Goal: Task Accomplishment & Management: Use online tool/utility

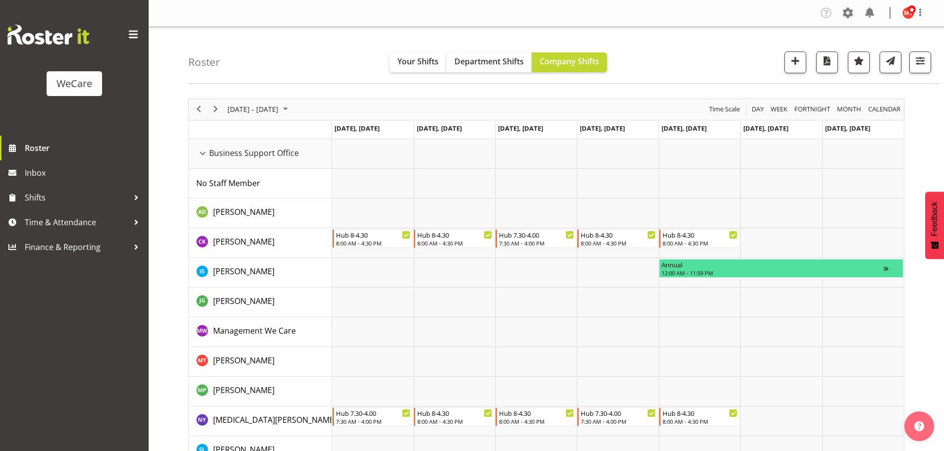
scroll to position [396, 0]
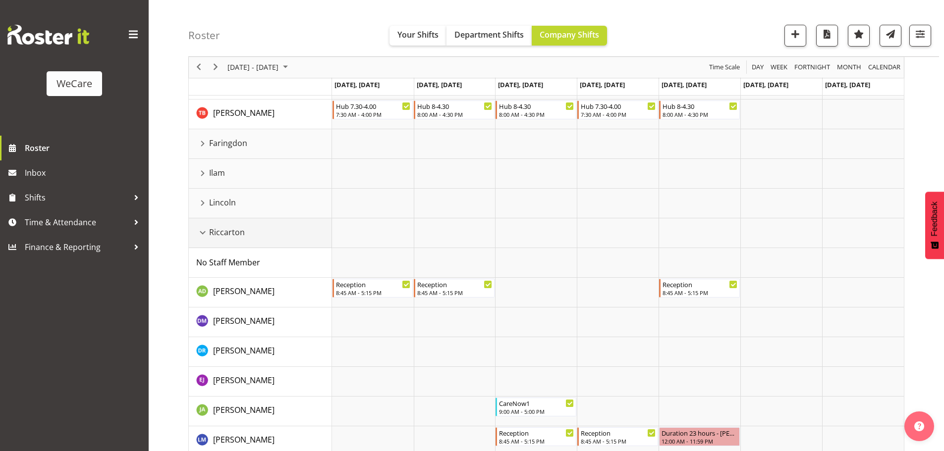
click at [205, 230] on div "Riccarton resource" at bounding box center [202, 232] width 13 height 13
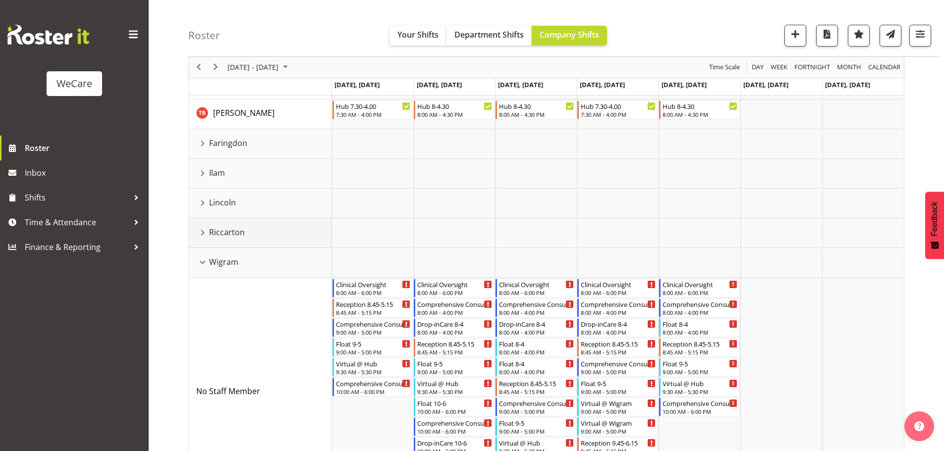
click at [205, 233] on div "Riccarton resource" at bounding box center [202, 232] width 13 height 13
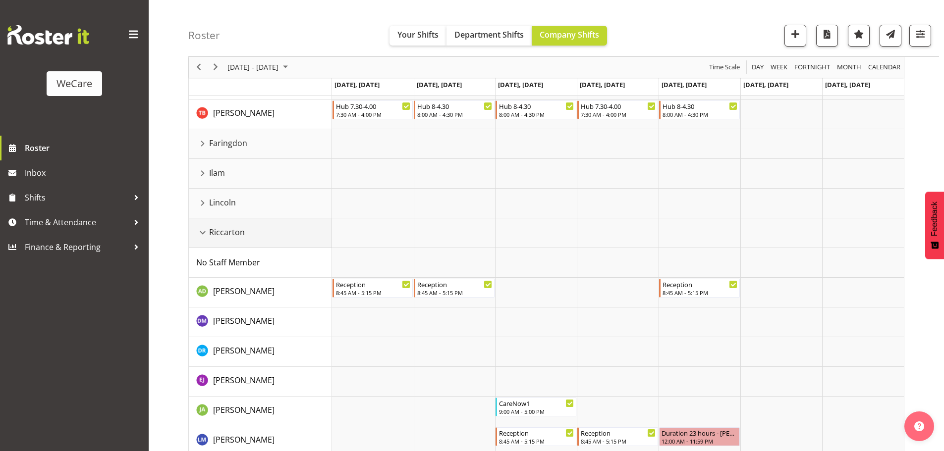
click at [205, 234] on div "Riccarton resource" at bounding box center [202, 232] width 13 height 13
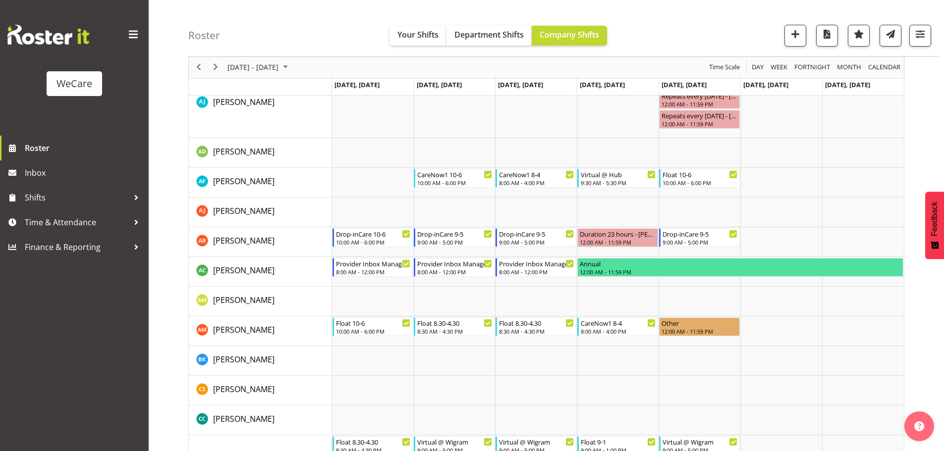
scroll to position [843, 0]
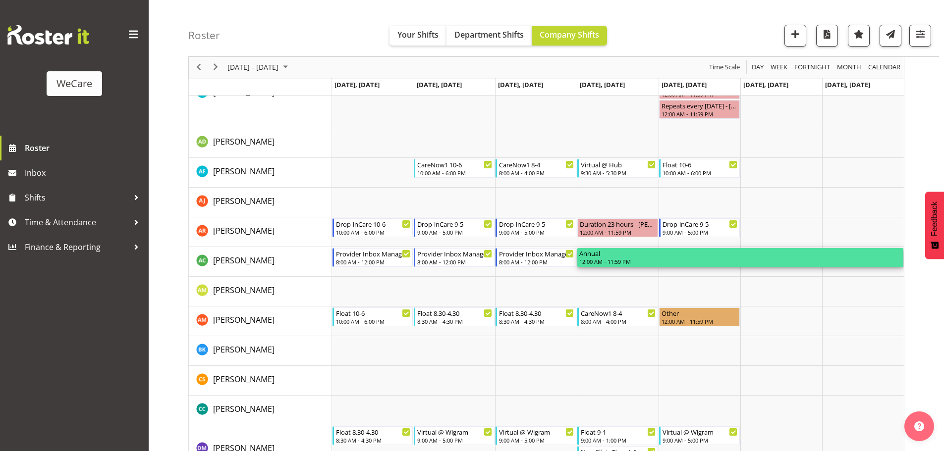
click at [604, 261] on div "12:00 AM - 11:59 PM" at bounding box center [740, 262] width 322 height 8
click at [605, 259] on div "12:00 AM - 11:59 PM" at bounding box center [740, 262] width 322 height 8
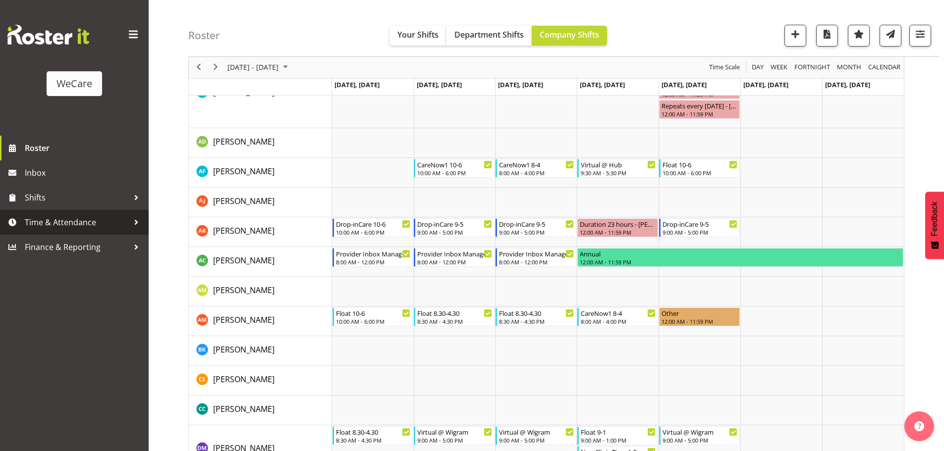
click at [133, 225] on div at bounding box center [136, 222] width 15 height 15
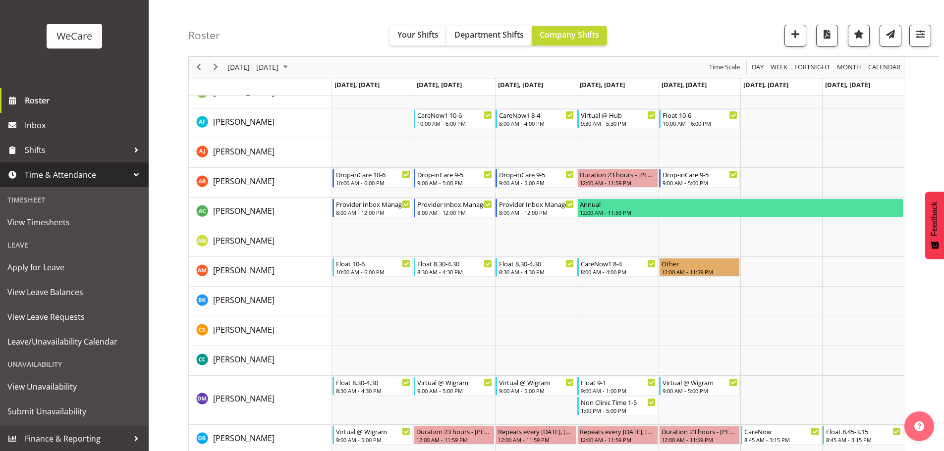
scroll to position [942, 0]
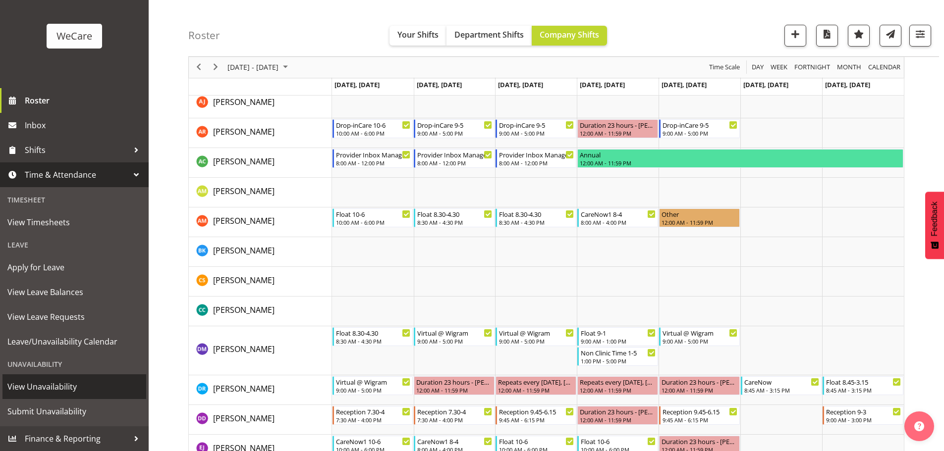
click at [45, 391] on span "View Unavailability" at bounding box center [74, 387] width 134 height 15
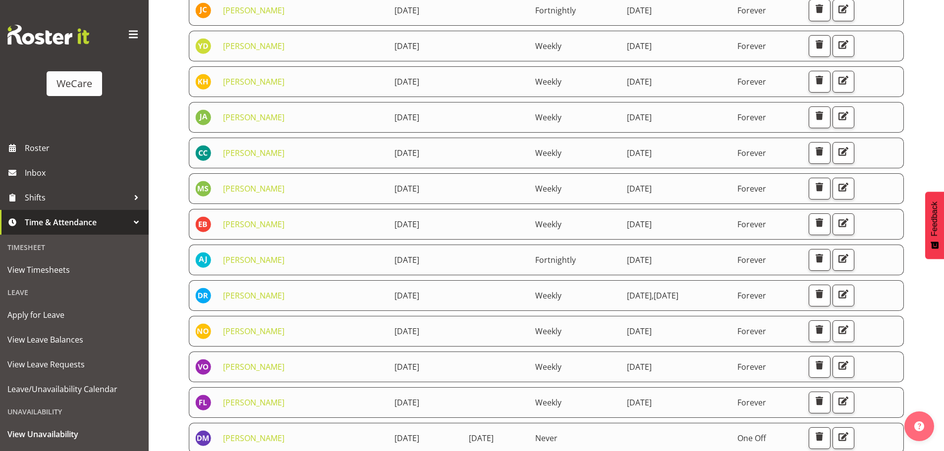
scroll to position [439, 0]
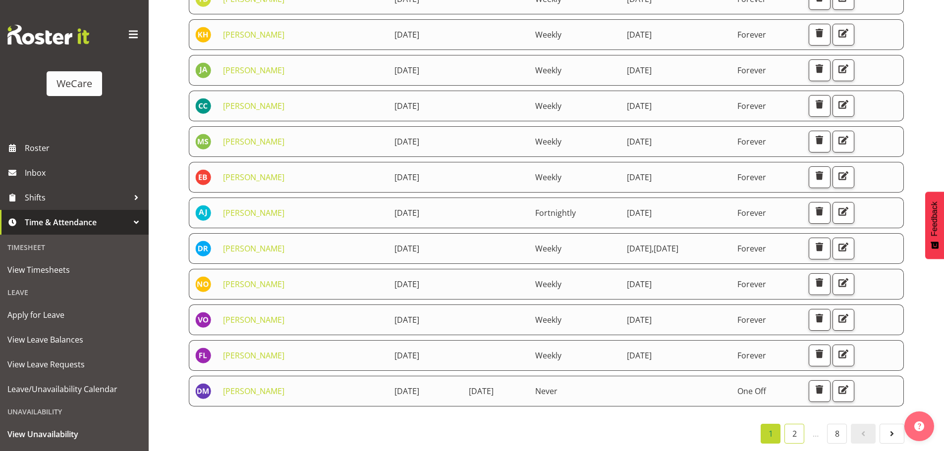
click at [798, 427] on link "2" at bounding box center [795, 434] width 20 height 20
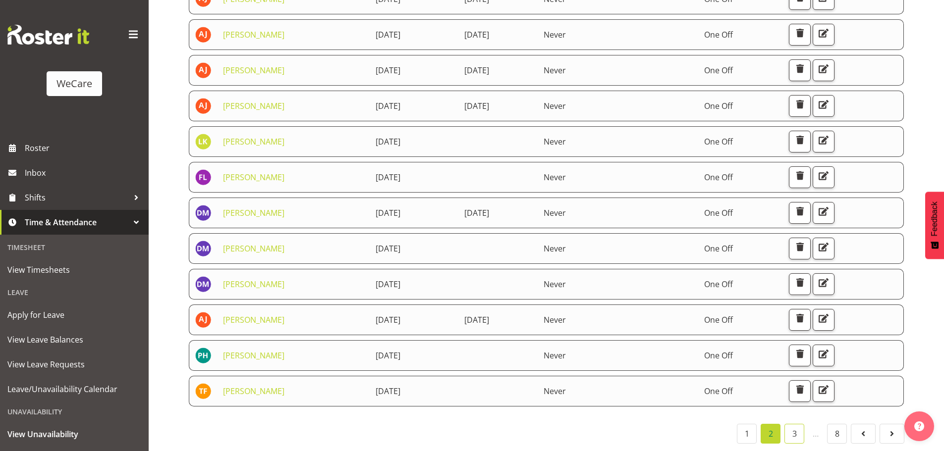
click at [792, 428] on link "3" at bounding box center [795, 434] width 20 height 20
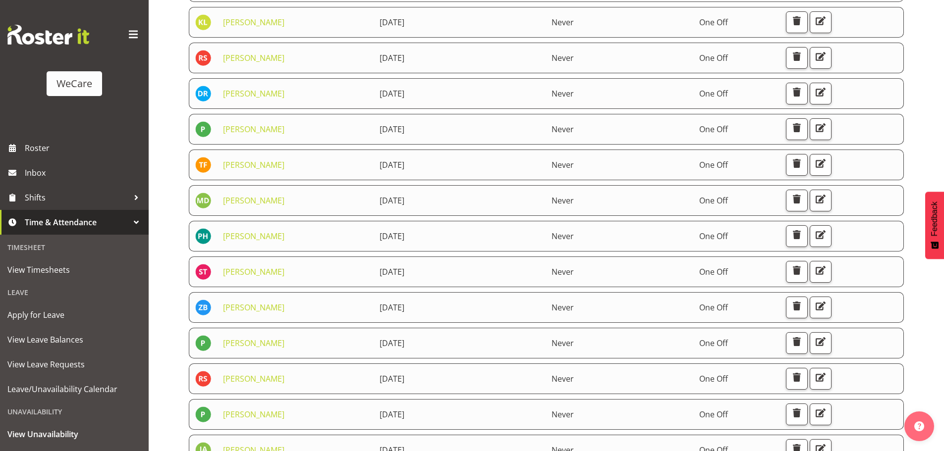
scroll to position [290, 0]
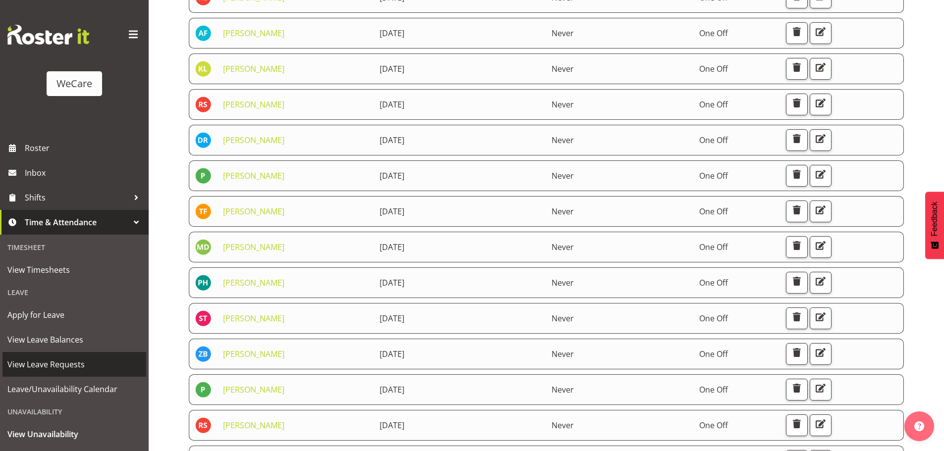
click at [77, 359] on span "View Leave Requests" at bounding box center [74, 364] width 134 height 15
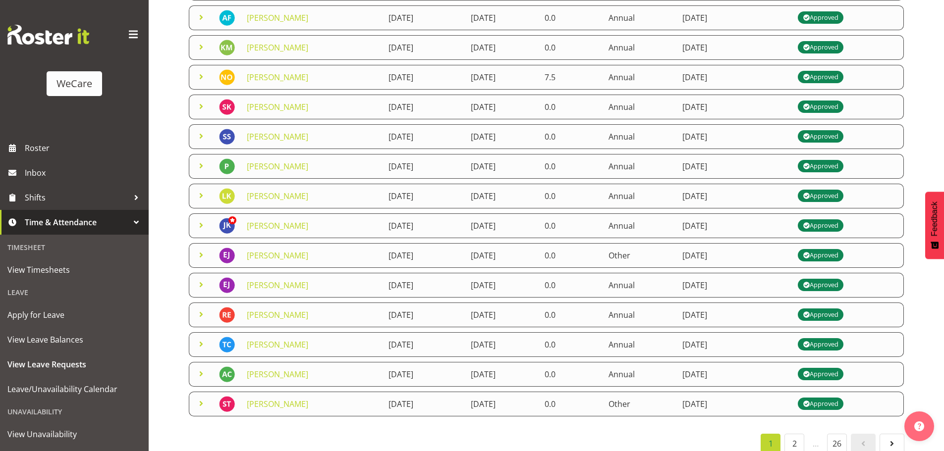
scroll to position [171, 0]
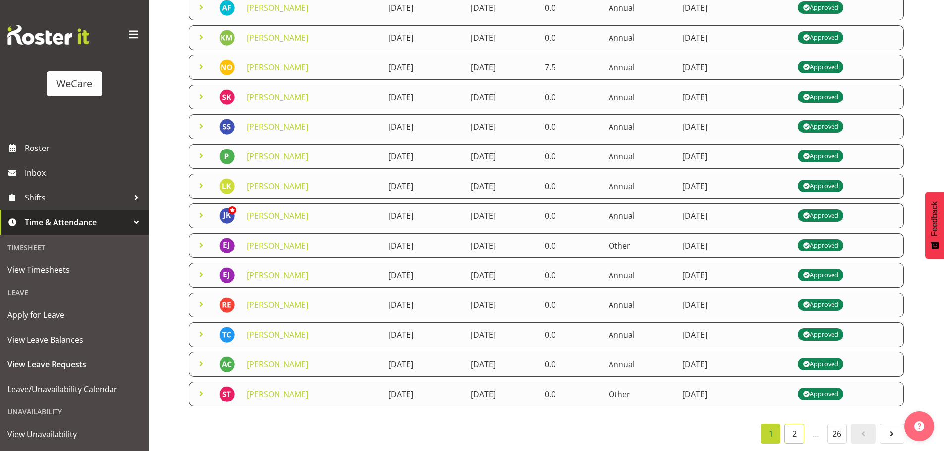
click at [793, 427] on link "2" at bounding box center [795, 434] width 20 height 20
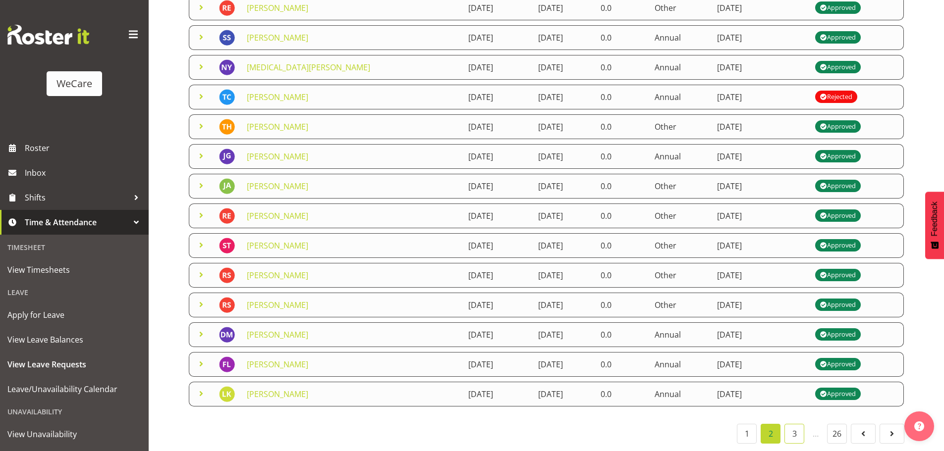
click at [798, 424] on link "3" at bounding box center [795, 434] width 20 height 20
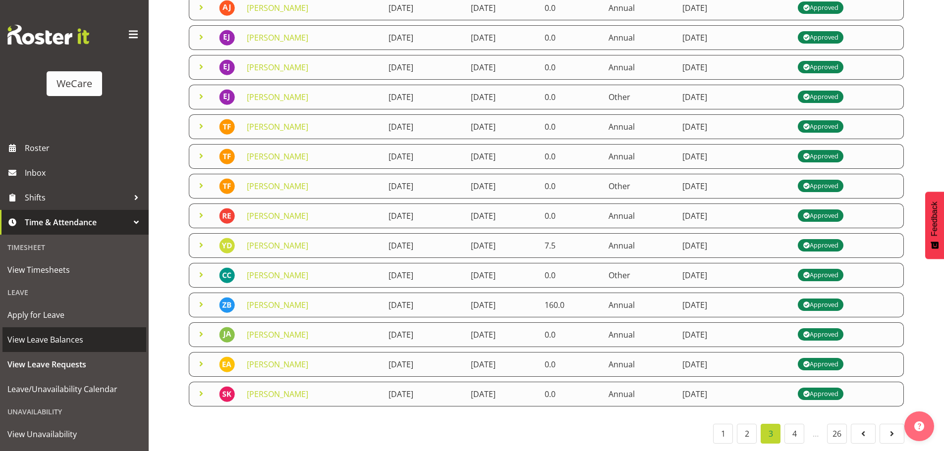
scroll to position [48, 0]
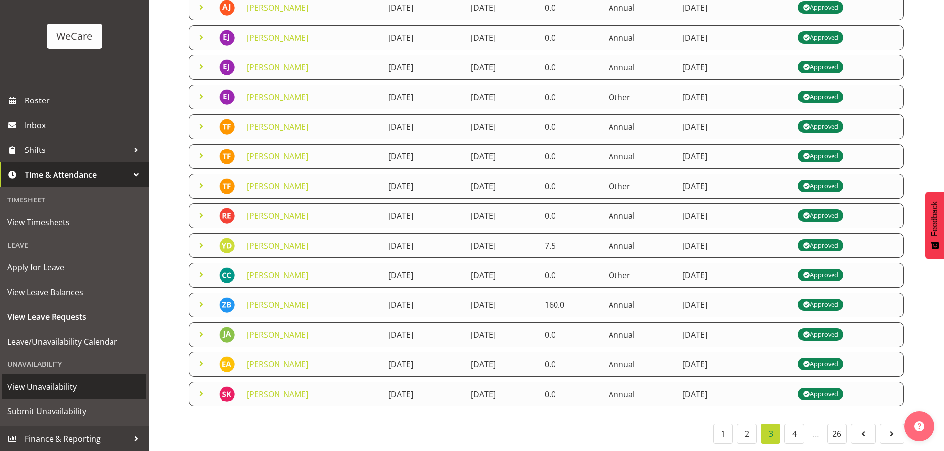
click at [74, 387] on span "View Unavailability" at bounding box center [74, 387] width 134 height 15
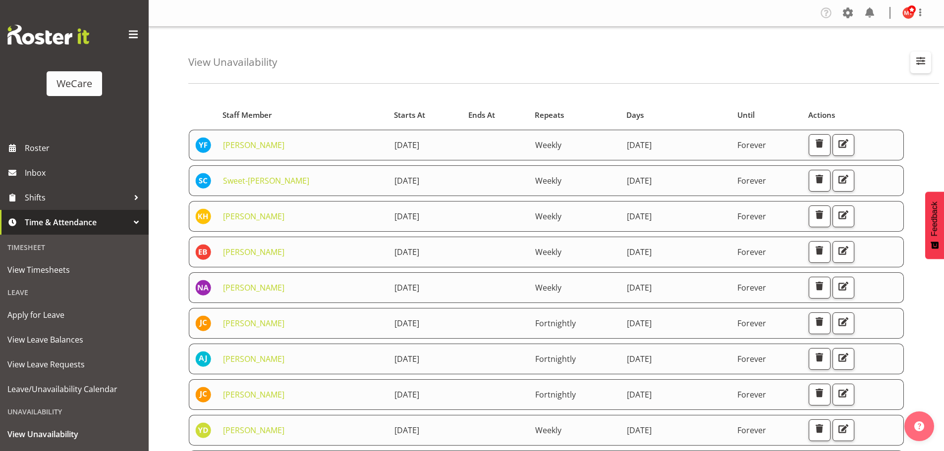
click at [921, 62] on span "button" at bounding box center [920, 61] width 13 height 13
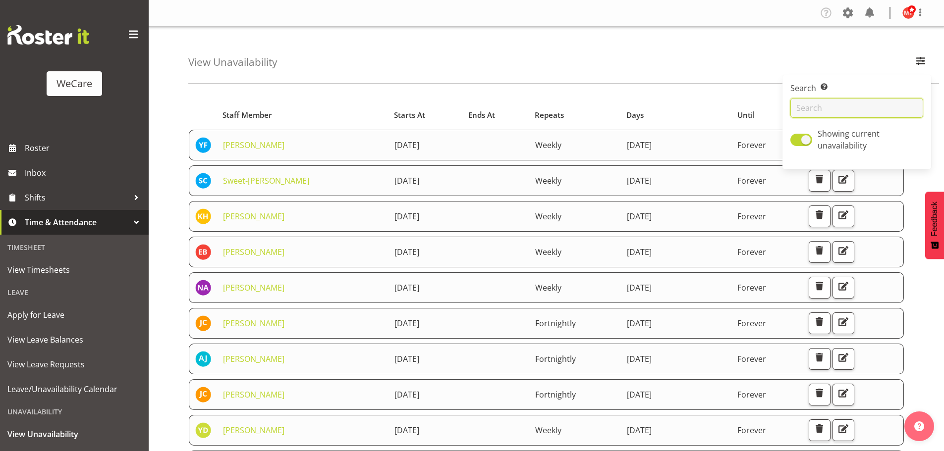
click at [843, 104] on input "text" at bounding box center [856, 108] width 133 height 20
type input "andrew"
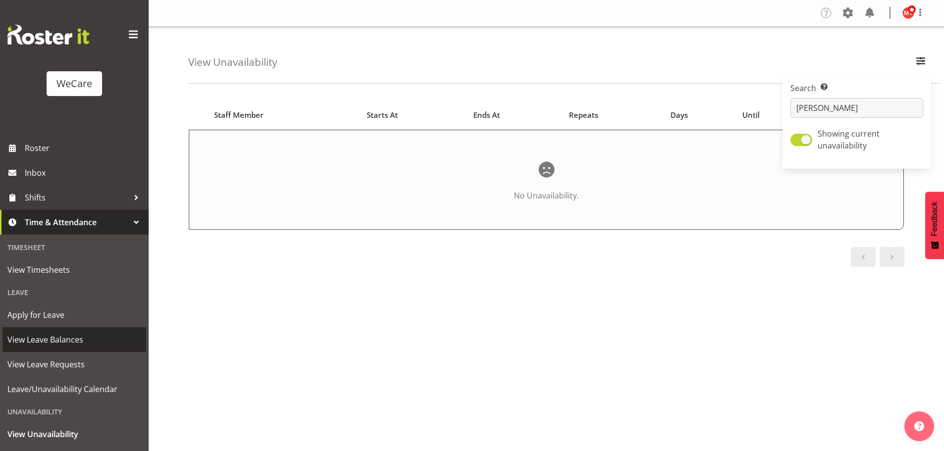
click at [72, 342] on span "View Leave Balances" at bounding box center [74, 340] width 134 height 15
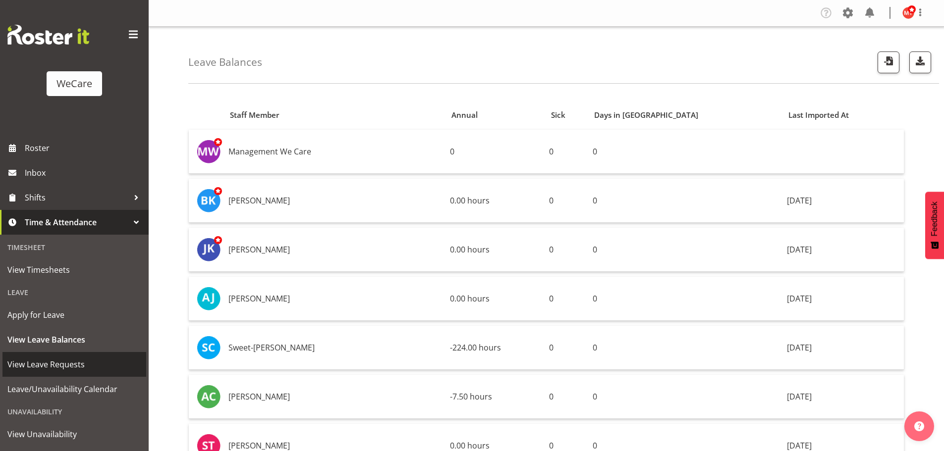
click at [78, 359] on span "View Leave Requests" at bounding box center [74, 364] width 134 height 15
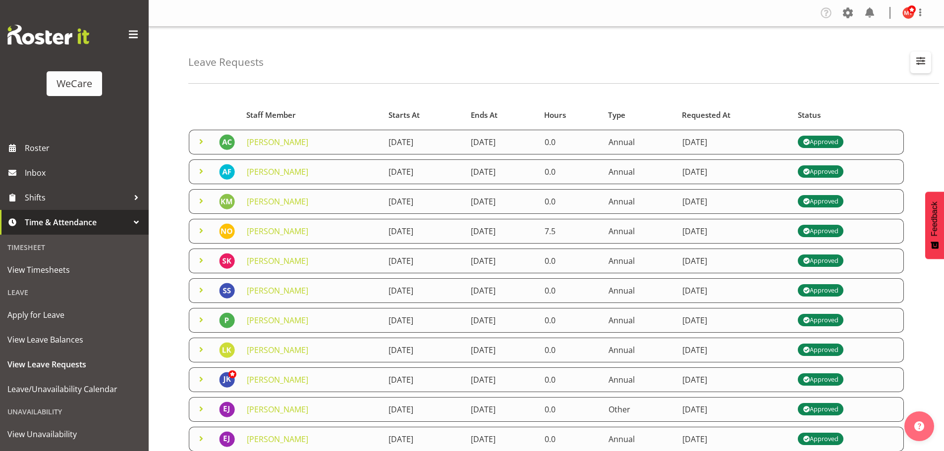
click at [917, 61] on span "button" at bounding box center [920, 61] width 13 height 13
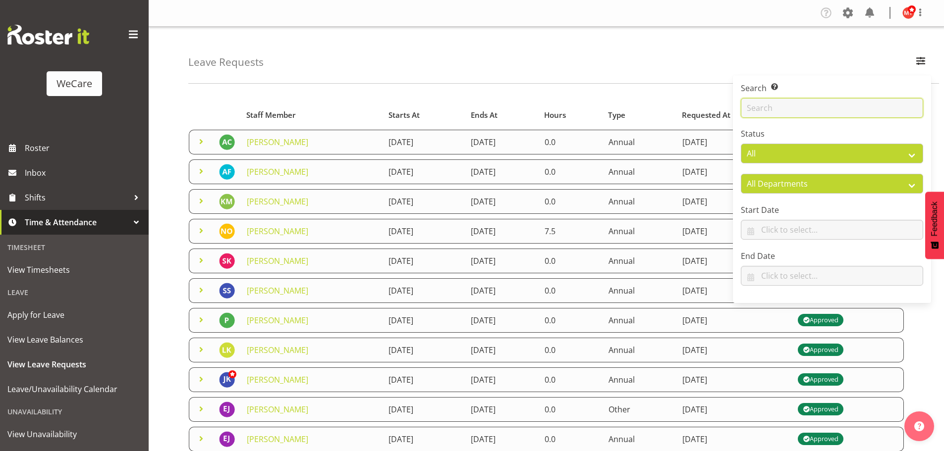
click at [784, 106] on input "text" at bounding box center [832, 108] width 182 height 20
type input "[PERSON_NAME]"
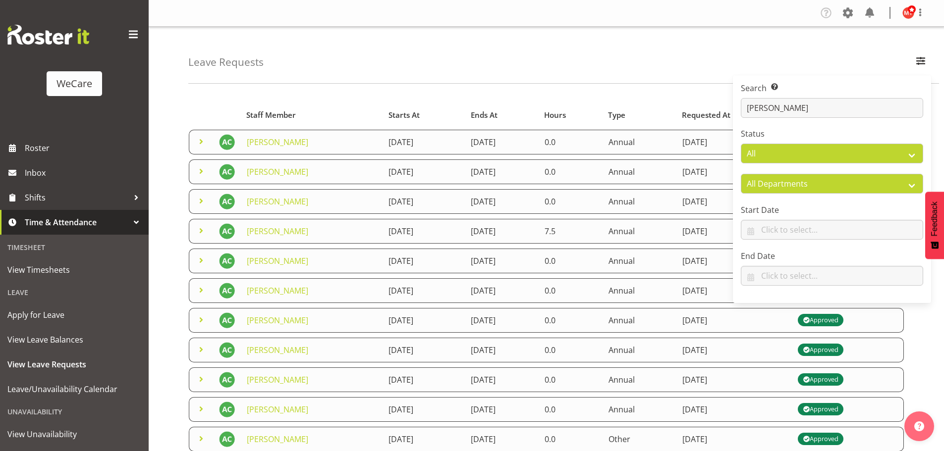
click at [516, 63] on div "Leave Requests Search Search for a particular employee [PERSON_NAME] Status All…" at bounding box center [563, 55] width 751 height 57
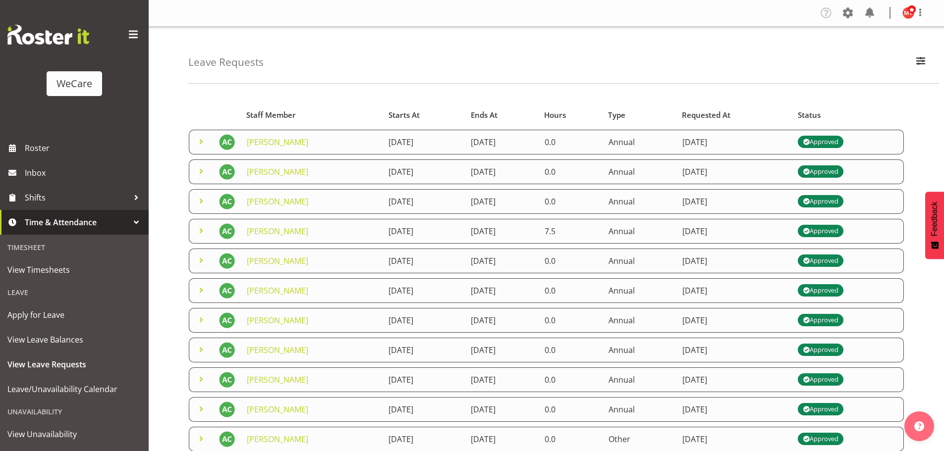
click at [202, 234] on span at bounding box center [201, 231] width 12 height 12
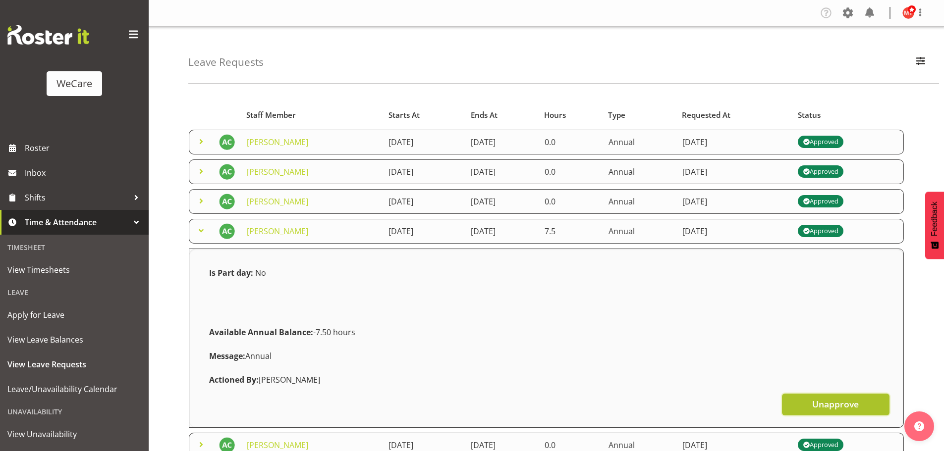
click at [814, 405] on span "Unapprove" at bounding box center [835, 404] width 47 height 13
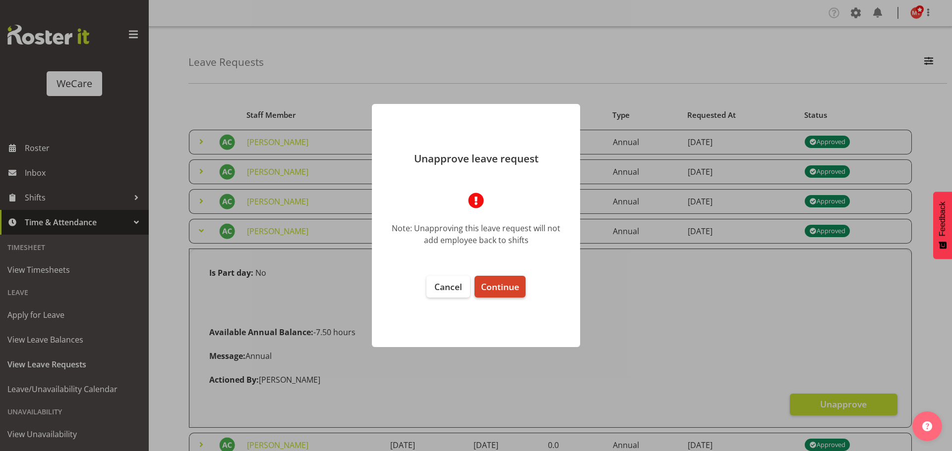
click at [508, 290] on span "Continue" at bounding box center [500, 287] width 38 height 12
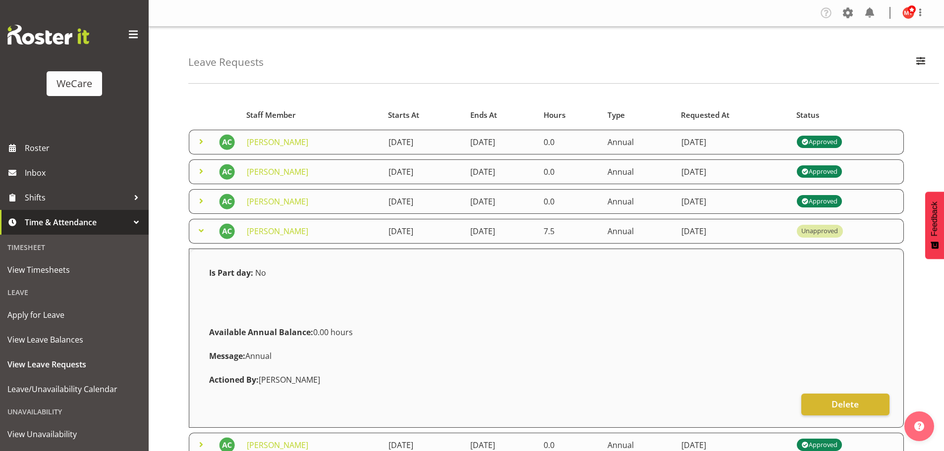
click at [198, 233] on span at bounding box center [201, 231] width 12 height 12
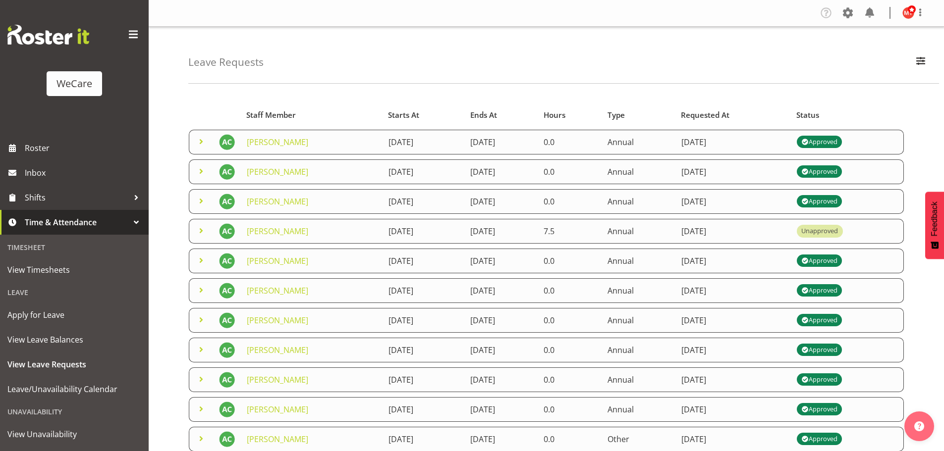
click at [198, 233] on span at bounding box center [201, 231] width 12 height 12
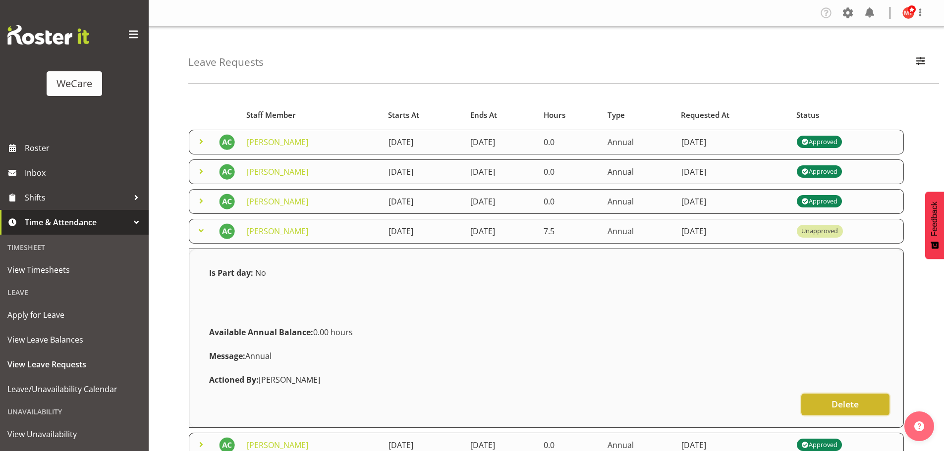
click at [817, 403] on button "Delete" at bounding box center [845, 405] width 88 height 22
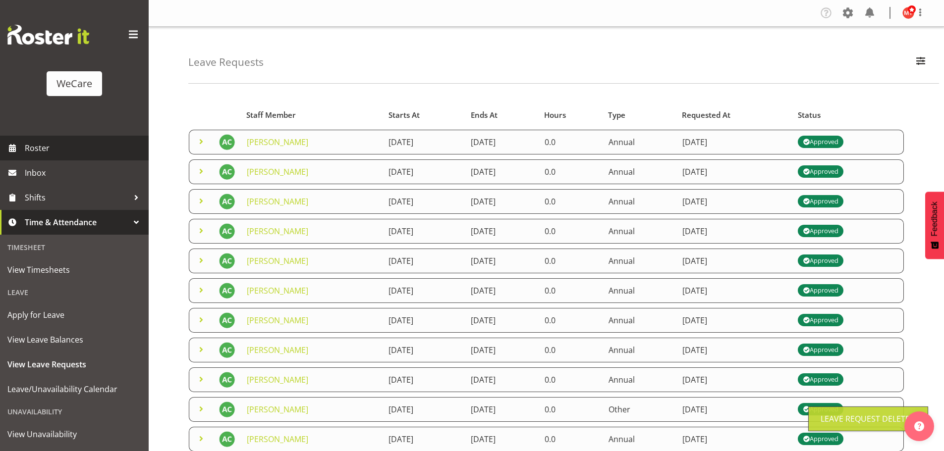
click at [65, 151] on span "Roster" at bounding box center [84, 148] width 119 height 15
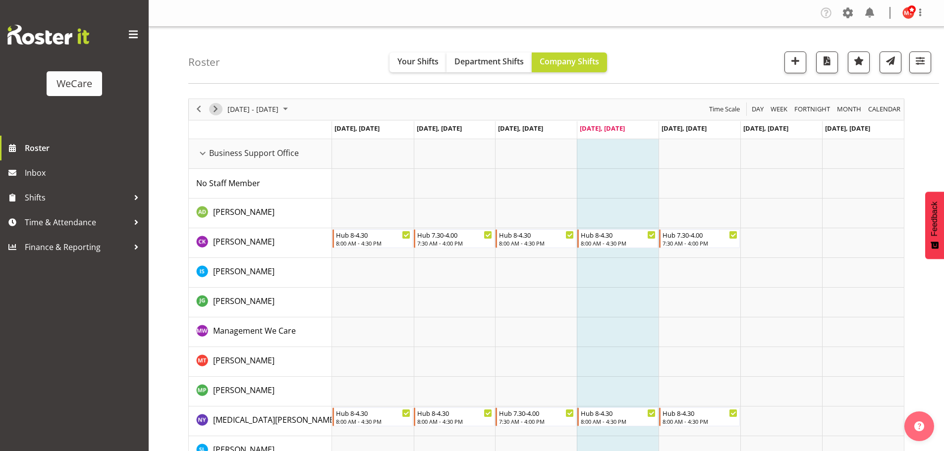
click at [216, 108] on span "Next" at bounding box center [216, 109] width 12 height 12
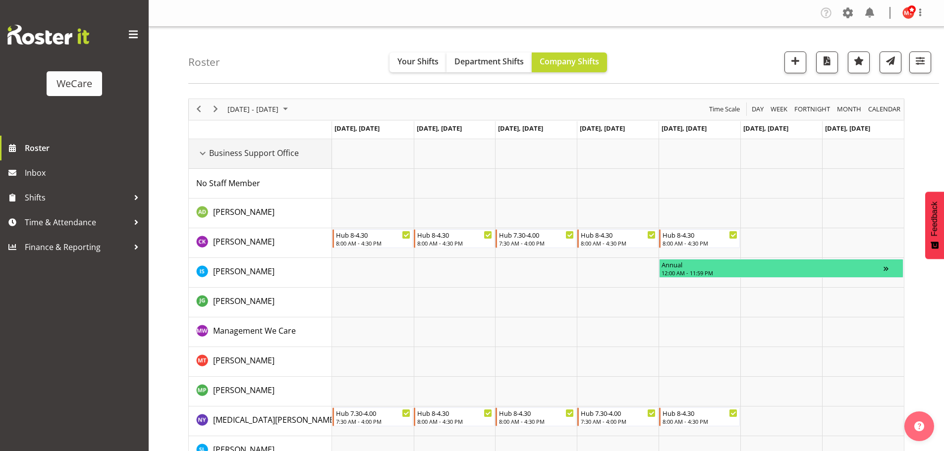
click at [204, 154] on div "Business Support Office resource" at bounding box center [202, 153] width 13 height 13
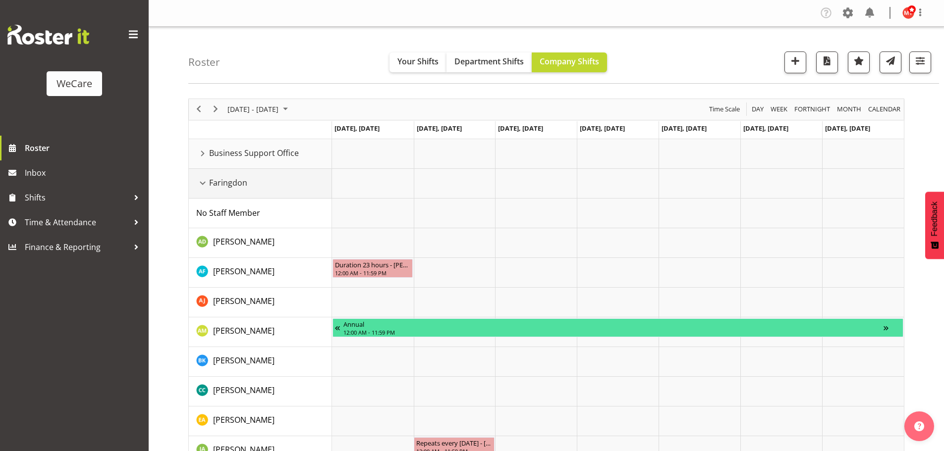
click at [206, 184] on div "Faringdon resource" at bounding box center [202, 183] width 13 height 13
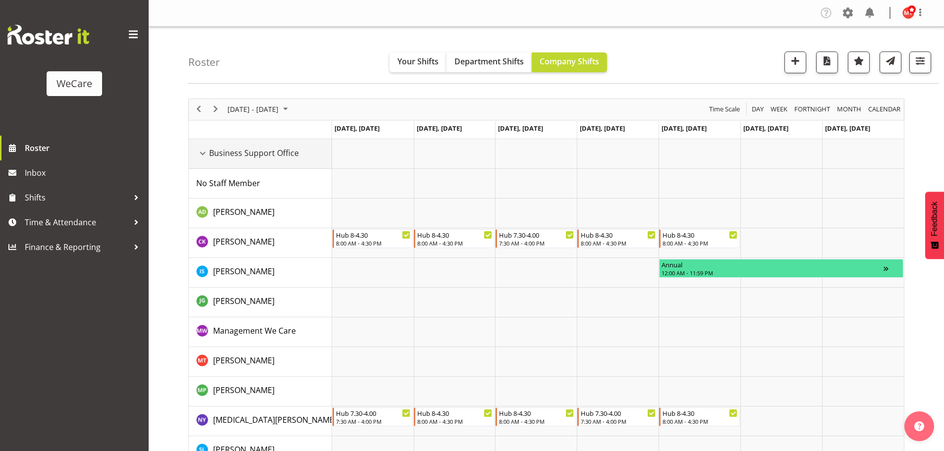
drag, startPoint x: 201, startPoint y: 152, endPoint x: 210, endPoint y: 194, distance: 43.5
click at [201, 152] on div "Business Support Office resource" at bounding box center [202, 153] width 13 height 13
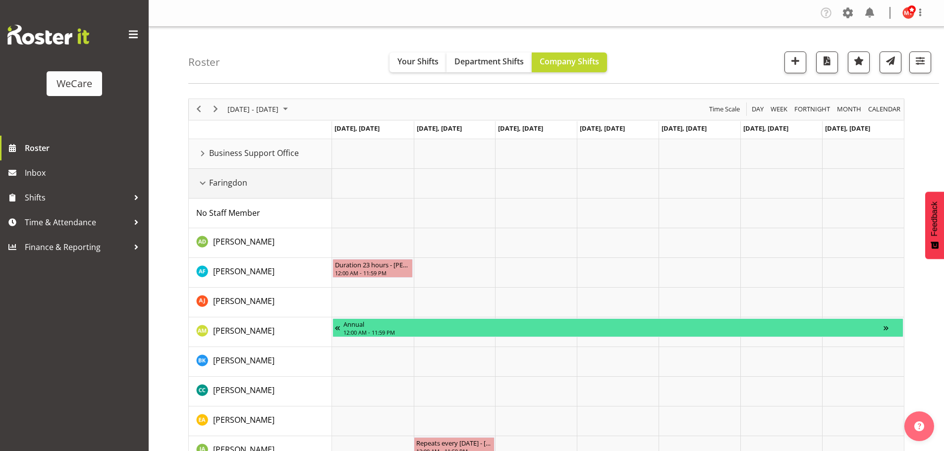
click at [203, 186] on div "Faringdon resource" at bounding box center [202, 183] width 13 height 13
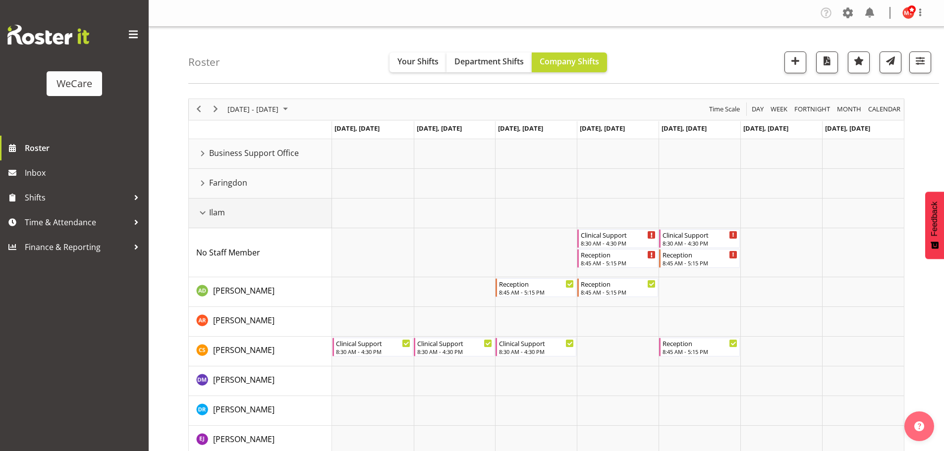
click at [205, 213] on div "Ilam resource" at bounding box center [202, 213] width 13 height 13
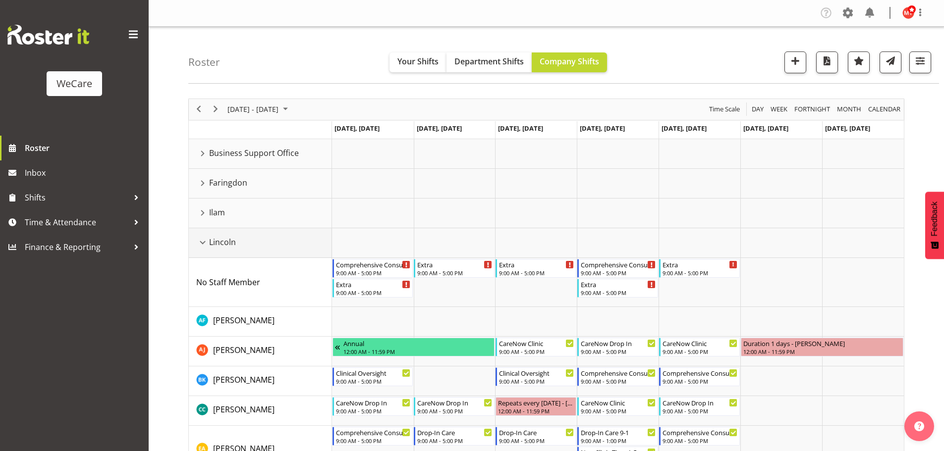
click at [201, 247] on div "Lincoln resource" at bounding box center [202, 242] width 13 height 13
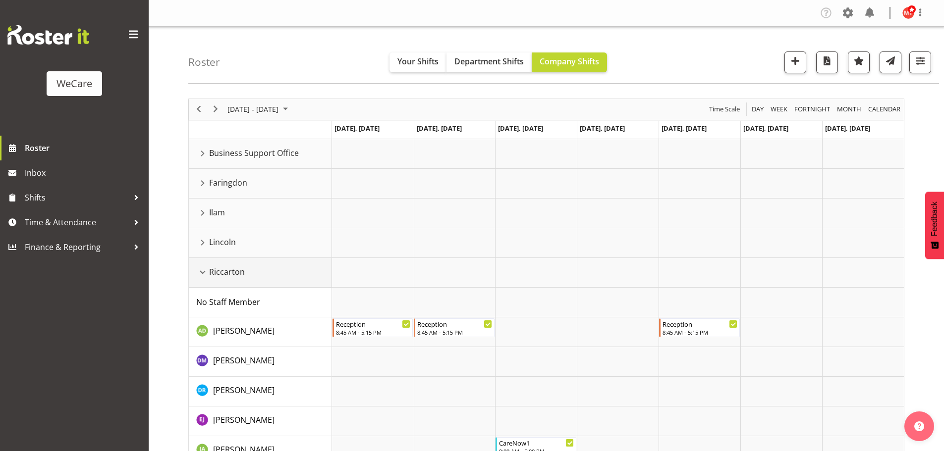
click at [206, 273] on div "Riccarton resource" at bounding box center [202, 272] width 13 height 13
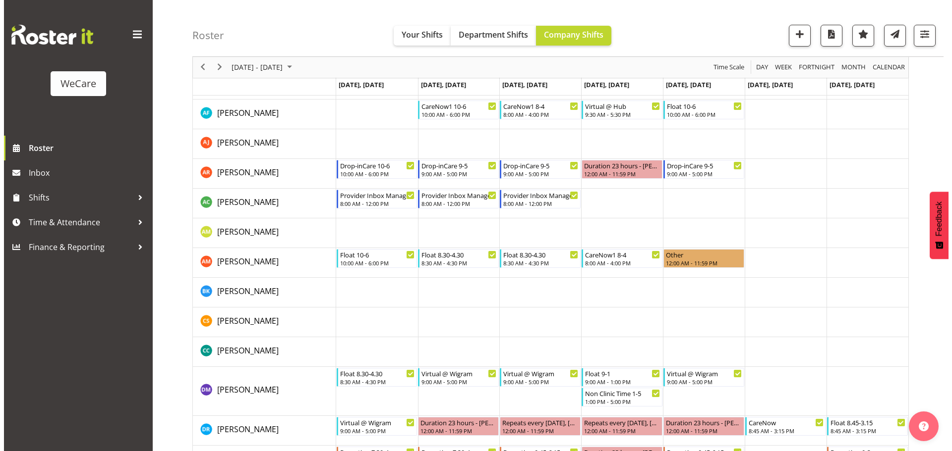
scroll to position [534, 0]
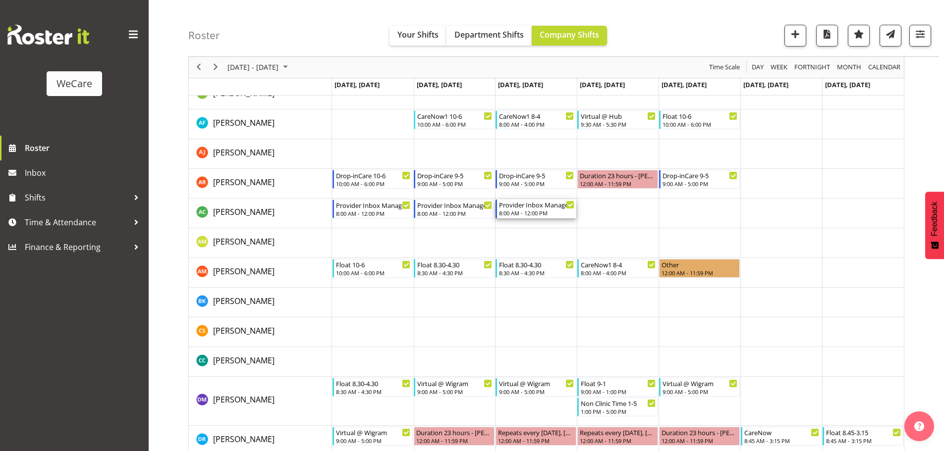
click at [556, 208] on div "Provider Inbox Management" at bounding box center [536, 205] width 75 height 10
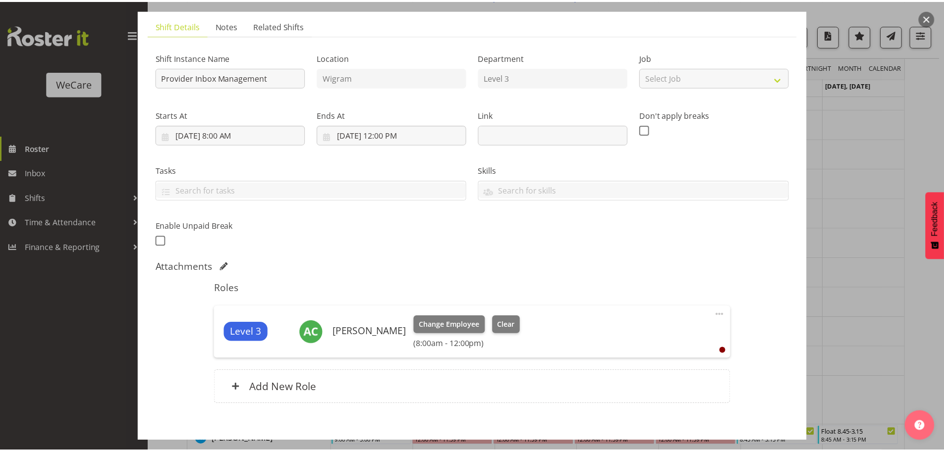
scroll to position [16, 0]
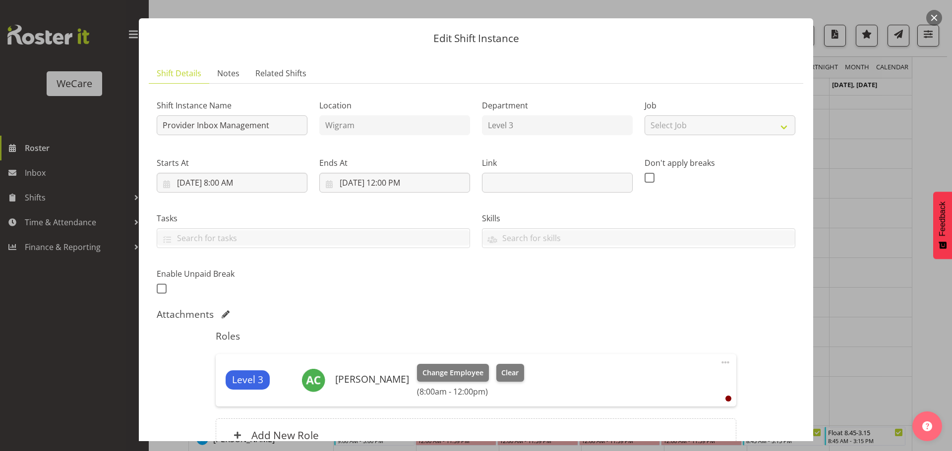
click at [871, 247] on div at bounding box center [476, 225] width 952 height 451
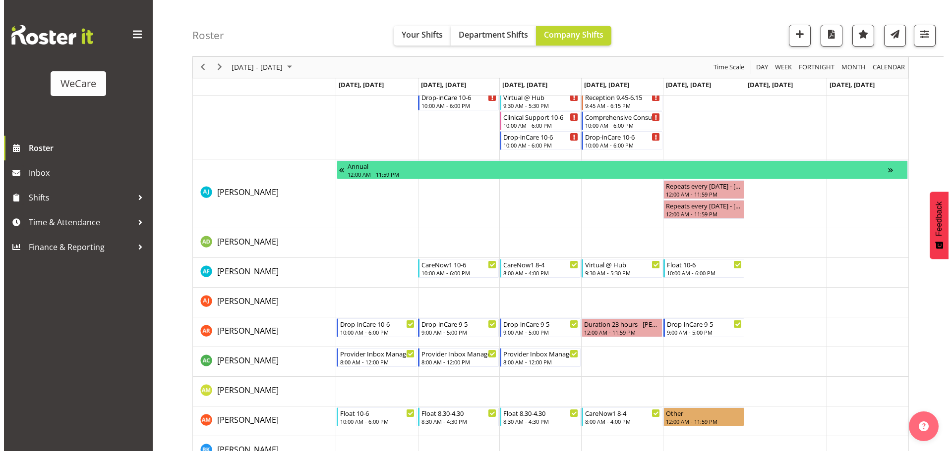
scroll to position [485, 0]
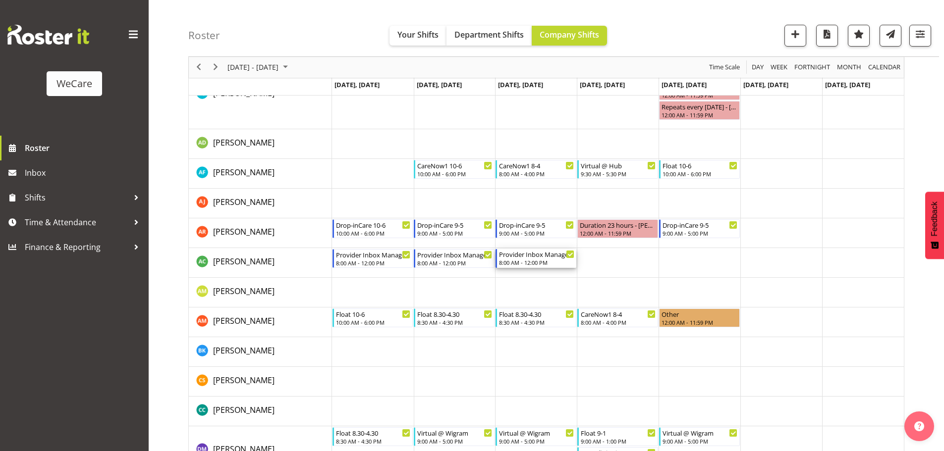
click at [551, 259] on div "Provider Inbox Management" at bounding box center [536, 254] width 75 height 10
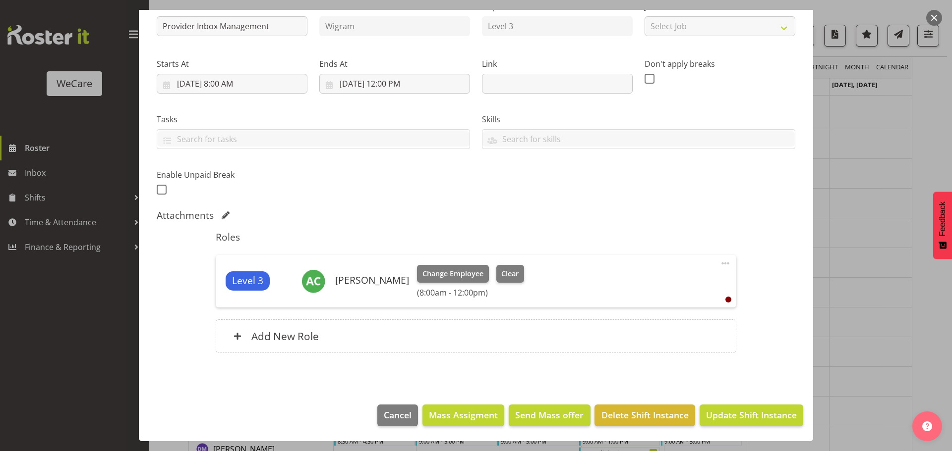
scroll to position [0, 0]
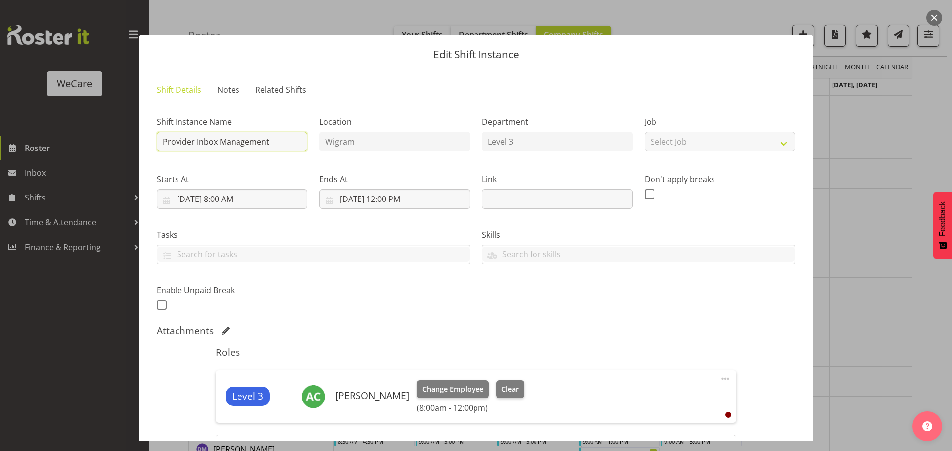
drag, startPoint x: 288, startPoint y: 144, endPoint x: 146, endPoint y: 140, distance: 141.8
click at [146, 140] on section "Shift Details Notes Related Shifts Shift Instance Name Provider Inbox Managemen…" at bounding box center [476, 290] width 674 height 441
click at [885, 271] on div at bounding box center [476, 225] width 952 height 451
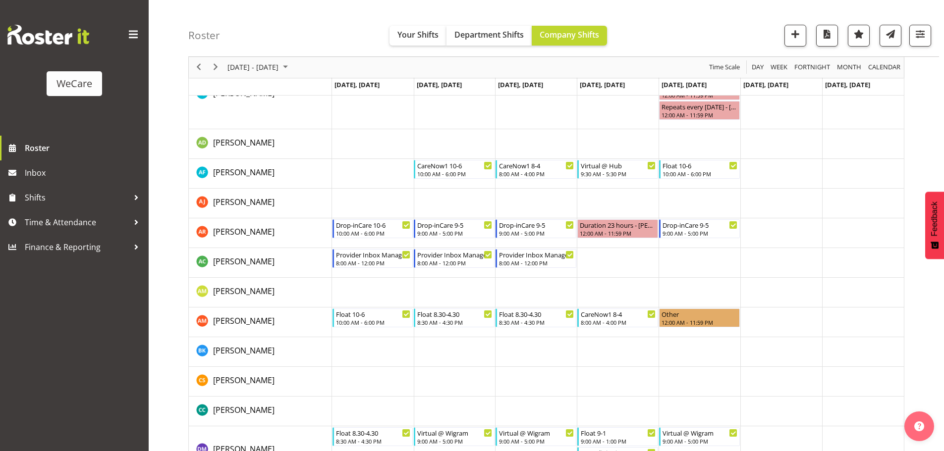
click at [599, 253] on td "Timeline Week of August 21, 2025" at bounding box center [618, 263] width 82 height 30
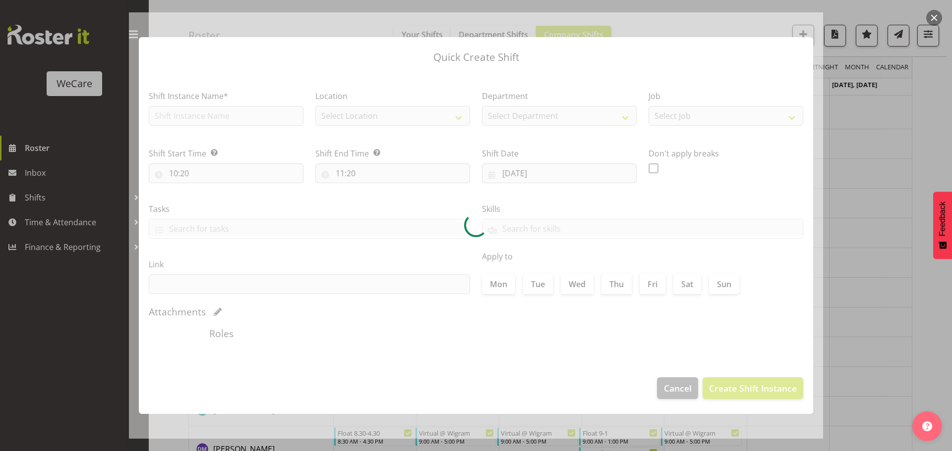
type input "[DATE]"
checkbox input "true"
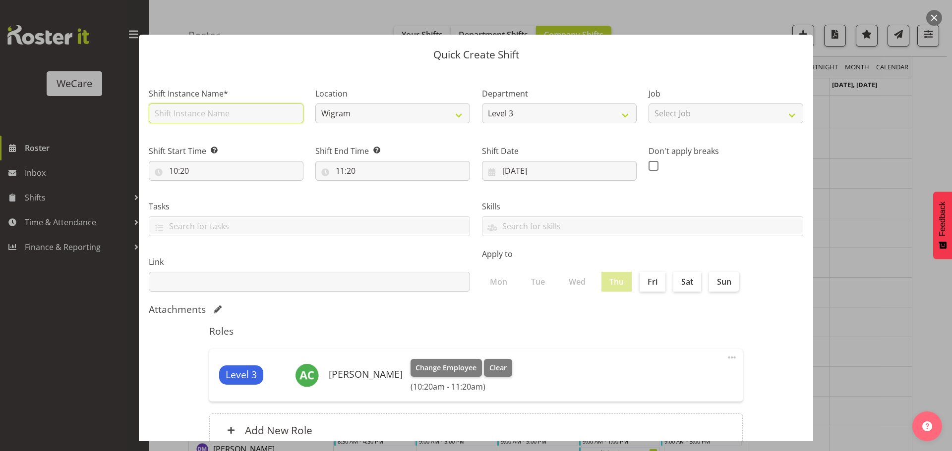
click at [208, 112] on input "text" at bounding box center [226, 114] width 155 height 20
paste input "Provider Inbox Management"
type input "Provider Inbox Management"
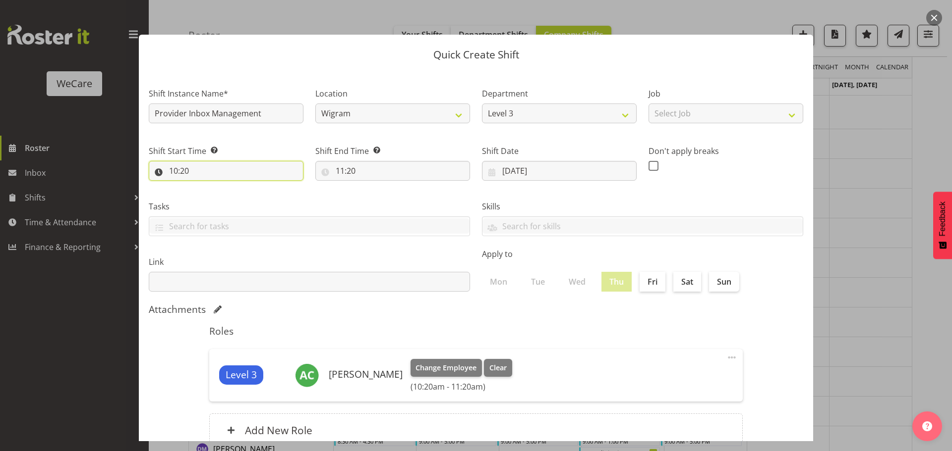
click at [201, 169] on input "10:20" at bounding box center [226, 171] width 155 height 20
click at [218, 197] on select "00 01 02 03 04 05 06 07 08 09 10 11 12 13 14 15 16 17 18 19 20 21 22 23" at bounding box center [216, 197] width 22 height 20
select select "8"
click at [205, 187] on select "00 01 02 03 04 05 06 07 08 09 10 11 12 13 14 15 16 17 18 19 20 21 22 23" at bounding box center [216, 197] width 22 height 20
type input "08:20"
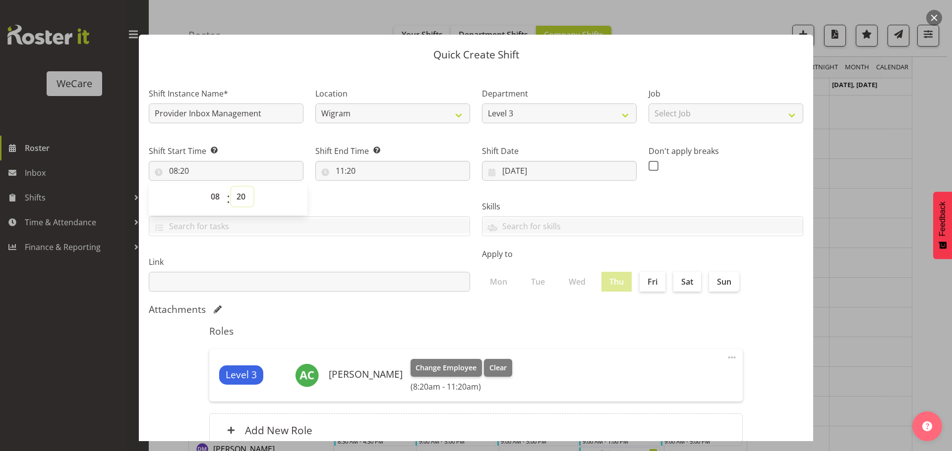
click at [241, 194] on select "00 01 02 03 04 05 06 07 08 09 10 11 12 13 14 15 16 17 18 19 20 21 22 23 24 25 2…" at bounding box center [242, 197] width 22 height 20
select select "0"
click at [231, 187] on select "00 01 02 03 04 05 06 07 08 09 10 11 12 13 14 15 16 17 18 19 20 21 22 23 24 25 2…" at bounding box center [242, 197] width 22 height 20
type input "08:00"
click at [344, 187] on div "Tasks" at bounding box center [309, 215] width 333 height 56
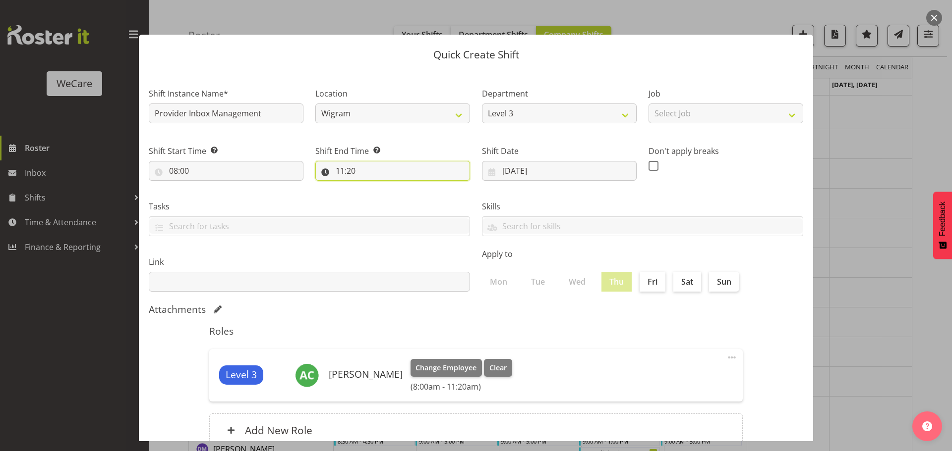
click at [363, 169] on input "11:20" at bounding box center [392, 171] width 155 height 20
click at [384, 197] on select "00 01 02 03 04 05 06 07 08 09 10 11 12 13 14 15 16 17 18 19 20 21 22 23" at bounding box center [383, 197] width 22 height 20
select select "12"
click at [372, 187] on select "00 01 02 03 04 05 06 07 08 09 10 11 12 13 14 15 16 17 18 19 20 21 22 23" at bounding box center [383, 197] width 22 height 20
type input "12:20"
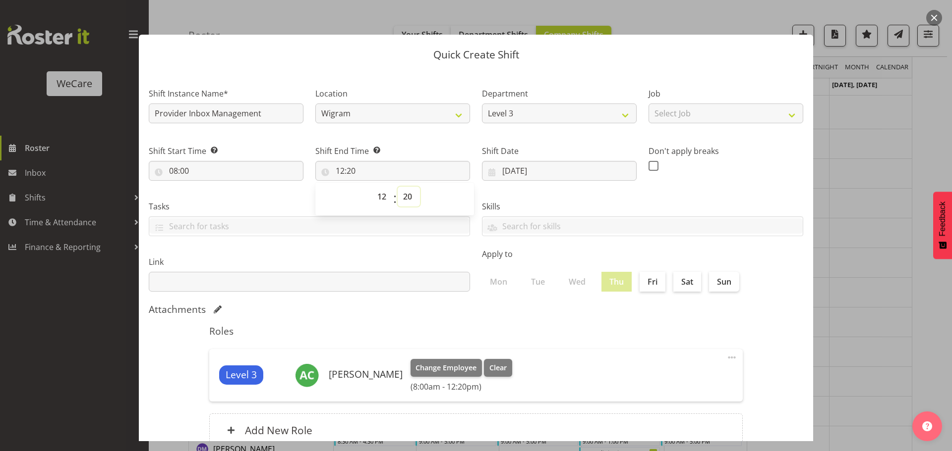
click at [400, 196] on select "00 01 02 03 04 05 06 07 08 09 10 11 12 13 14 15 16 17 18 19 20 21 22 23 24 25 2…" at bounding box center [408, 197] width 22 height 20
select select "0"
click at [397, 187] on select "00 01 02 03 04 05 06 07 08 09 10 11 12 13 14 15 16 17 18 19 20 21 22 23 24 25 2…" at bounding box center [408, 197] width 22 height 20
type input "12:00"
click at [553, 199] on div "Skills Acute Care Comprehensive Consults WCN 10 WCN 15 Reception Communication …" at bounding box center [642, 215] width 333 height 56
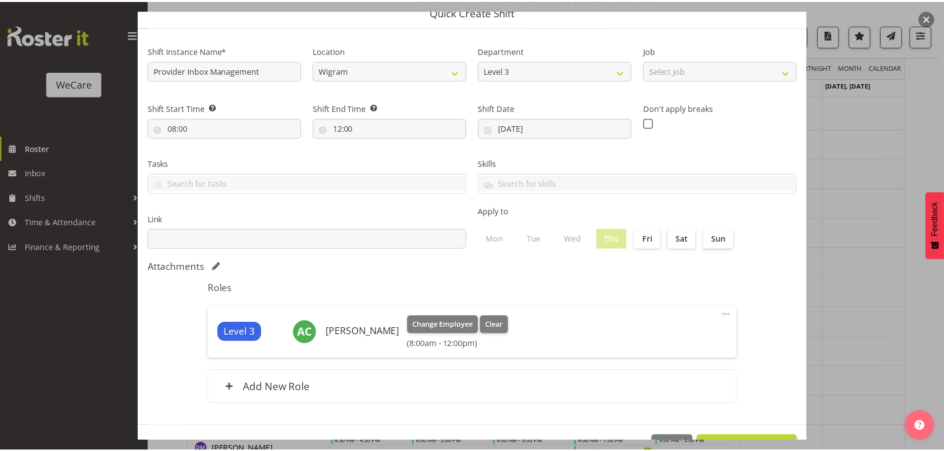
scroll to position [74, 0]
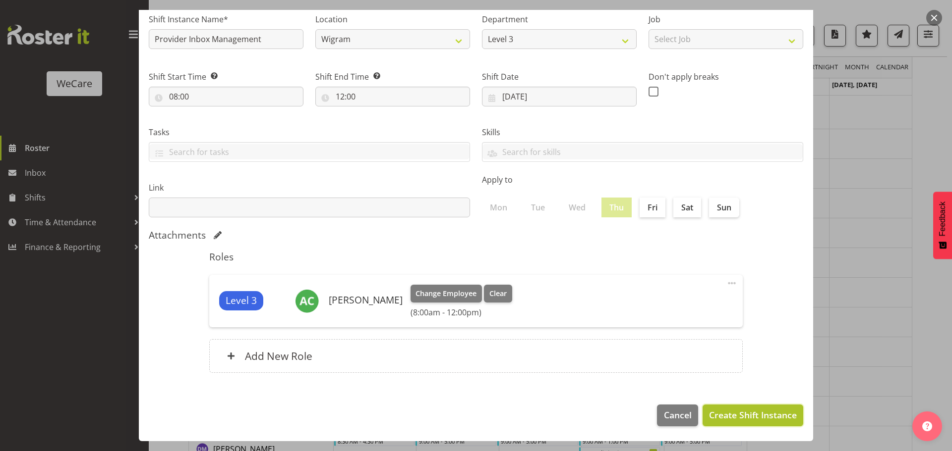
click at [726, 414] on span "Create Shift Instance" at bounding box center [753, 415] width 88 height 13
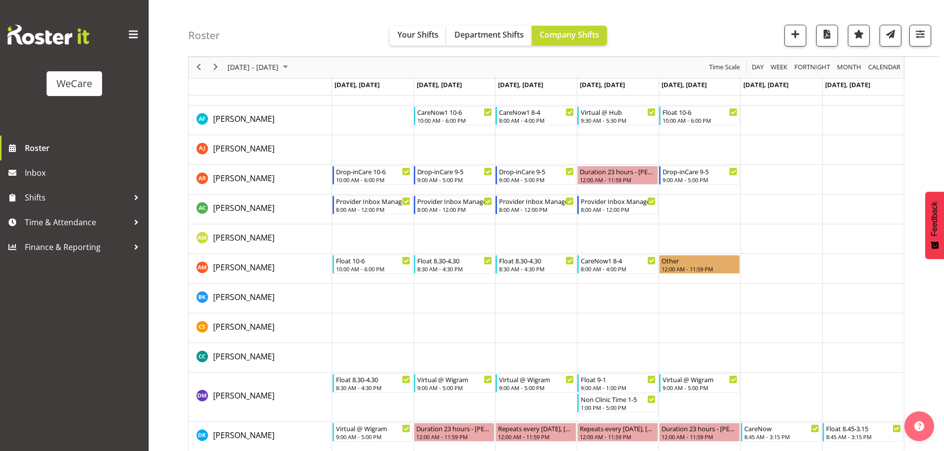
scroll to position [523, 0]
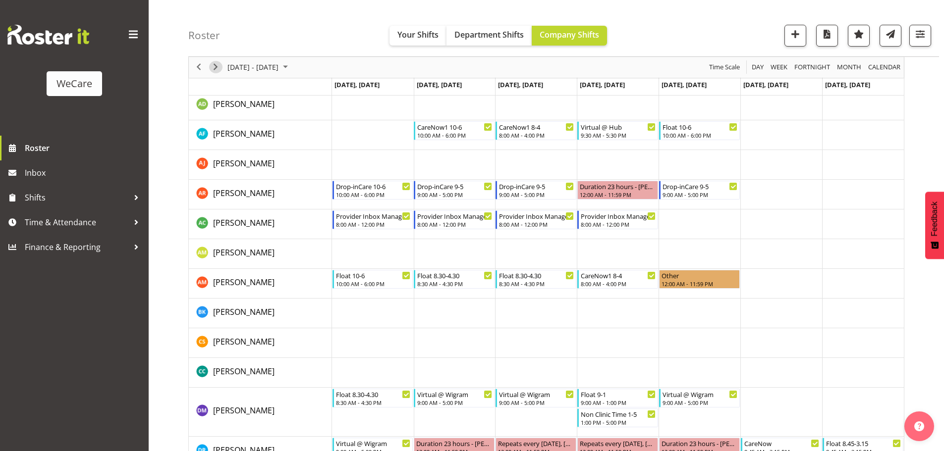
click at [216, 68] on span "Next" at bounding box center [216, 67] width 12 height 12
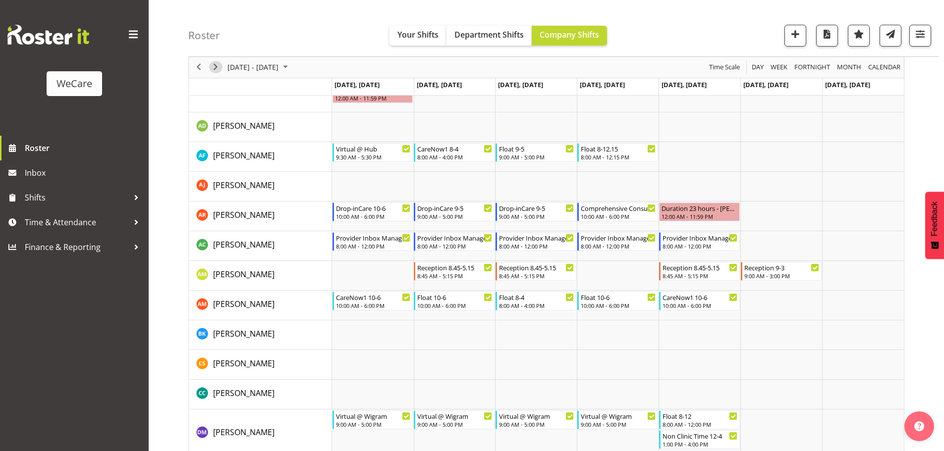
scroll to position [424, 0]
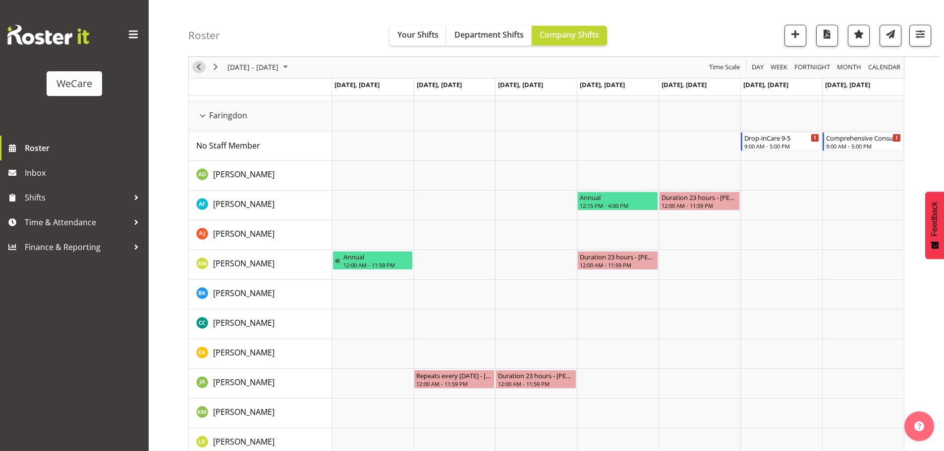
click at [202, 66] on span "Previous" at bounding box center [199, 67] width 12 height 12
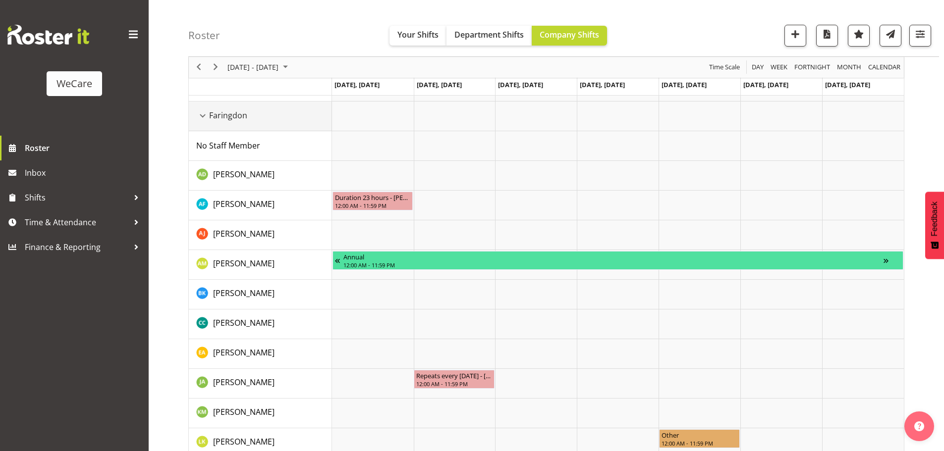
click at [203, 115] on div "Faringdon resource" at bounding box center [202, 116] width 13 height 13
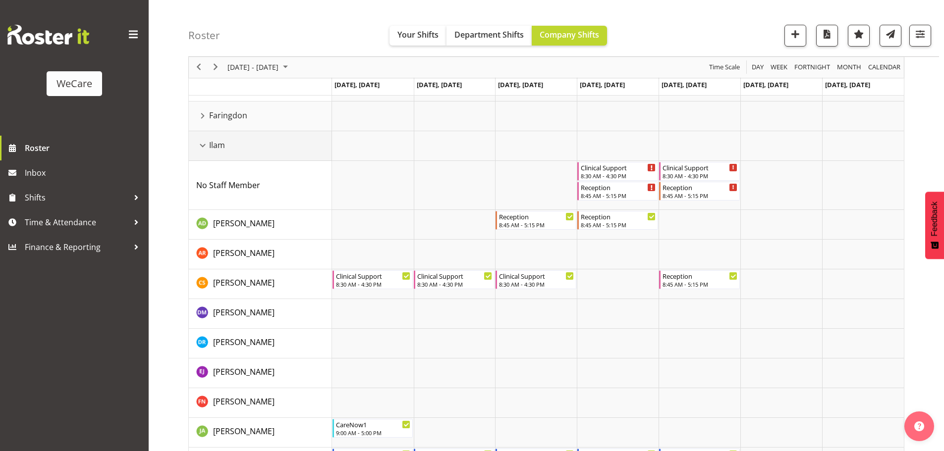
click at [208, 151] on div "Ilam resource" at bounding box center [202, 145] width 13 height 13
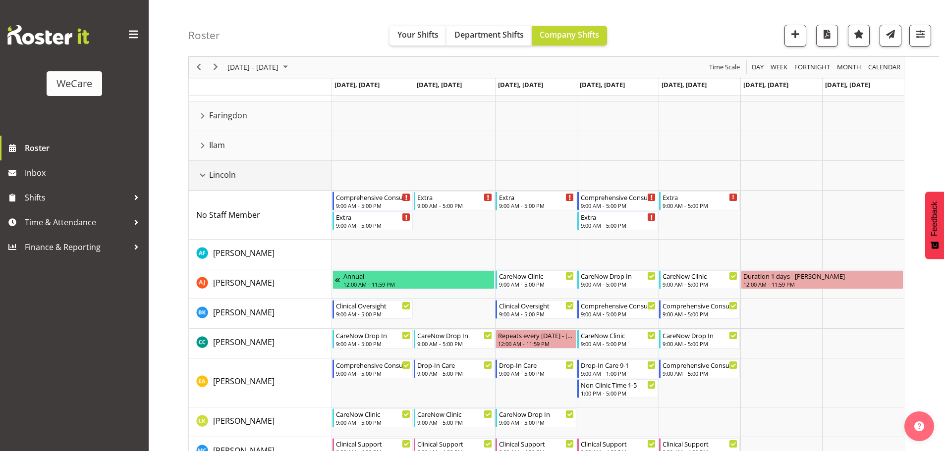
click at [202, 174] on div "Lincoln resource" at bounding box center [202, 175] width 13 height 13
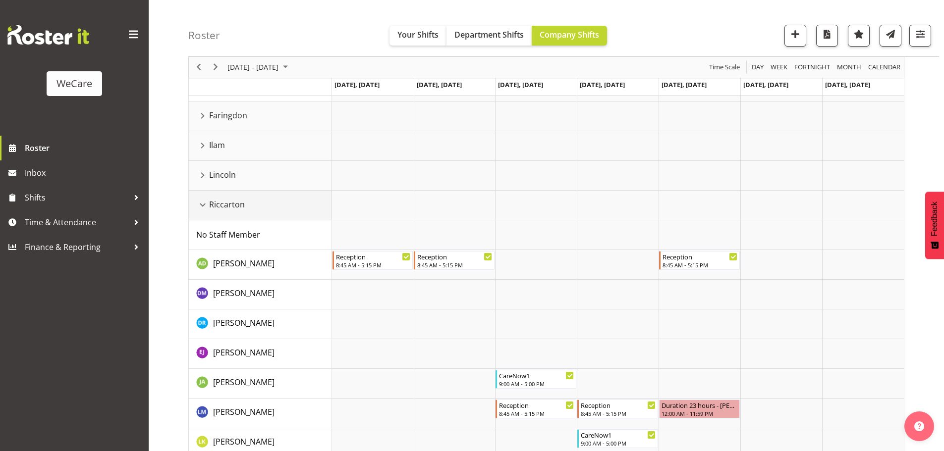
drag, startPoint x: 202, startPoint y: 203, endPoint x: 203, endPoint y: 208, distance: 5.7
click at [202, 203] on div "Riccarton resource" at bounding box center [202, 205] width 13 height 13
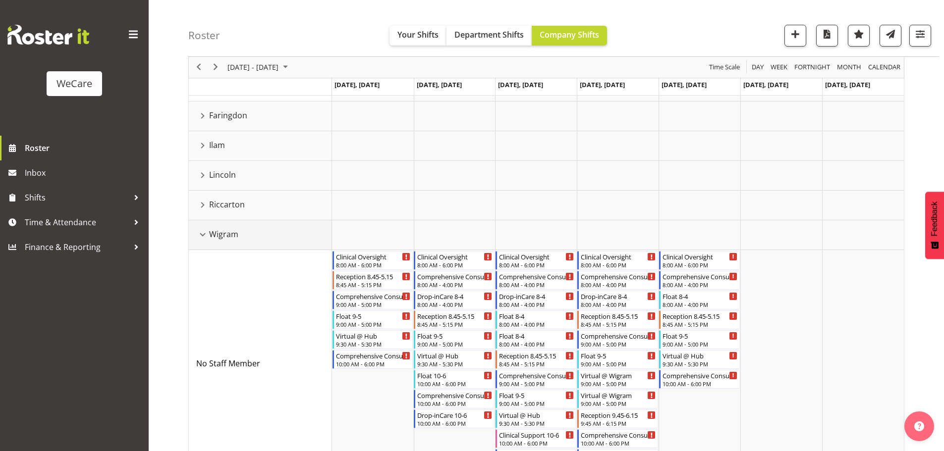
click at [199, 231] on div "Wigram resource" at bounding box center [202, 234] width 13 height 13
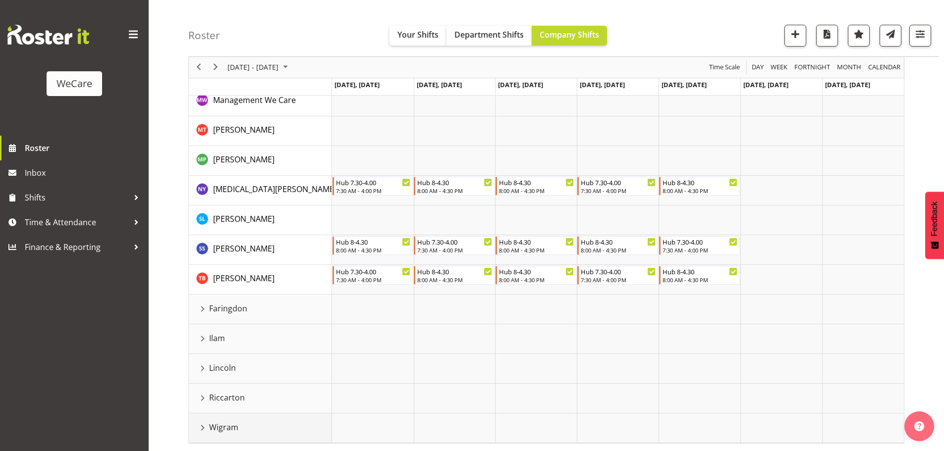
scroll to position [231, 0]
click at [198, 427] on div "Wigram resource" at bounding box center [202, 428] width 13 height 13
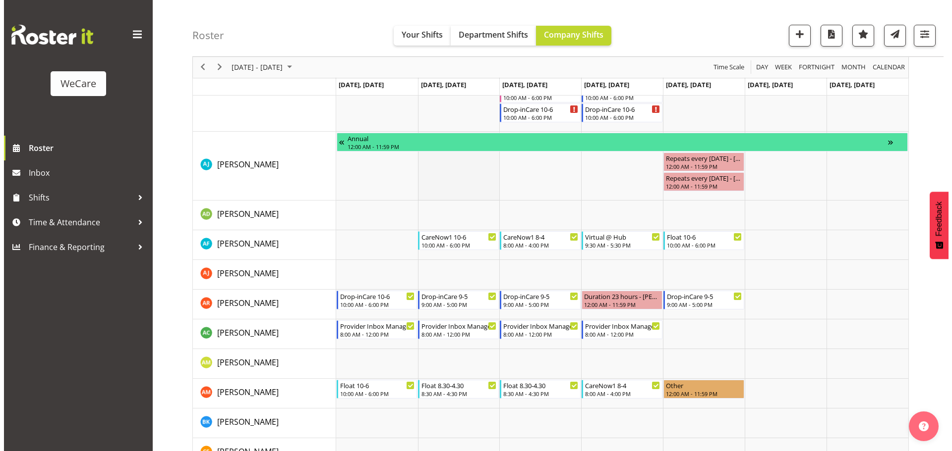
scroll to position [771, 0]
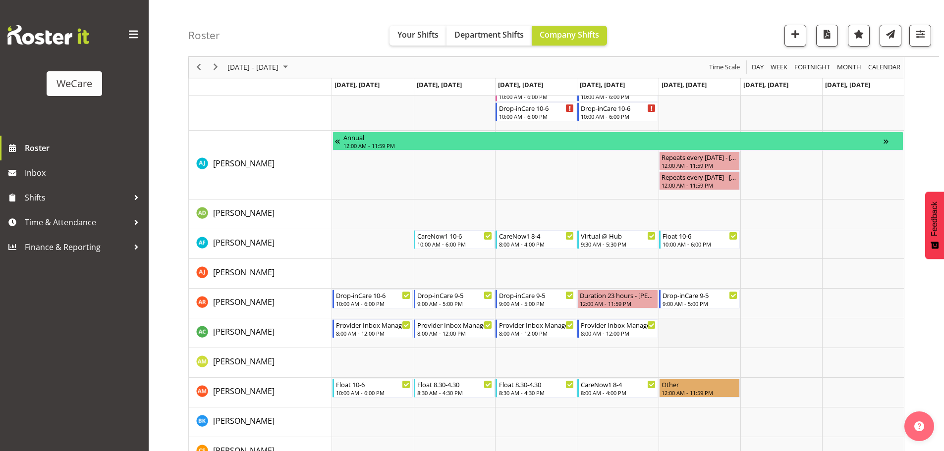
click at [682, 329] on td "Timeline Week of August 21, 2025" at bounding box center [700, 334] width 82 height 30
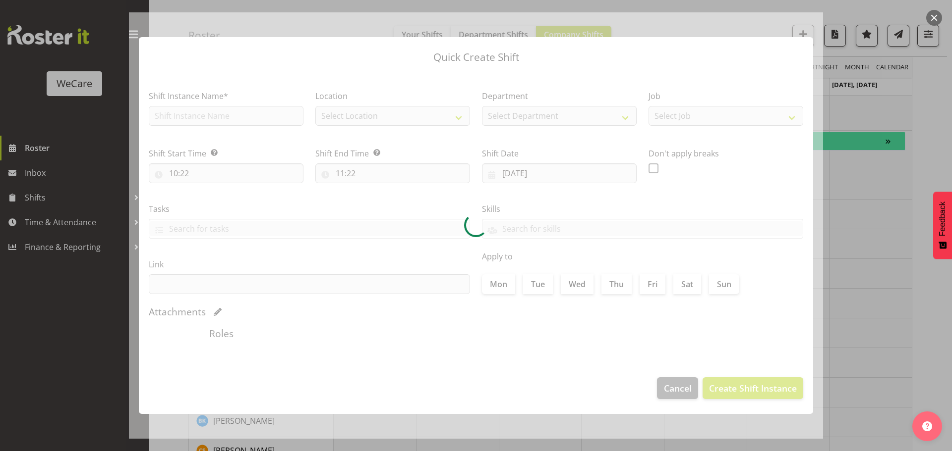
type input "[DATE]"
checkbox input "true"
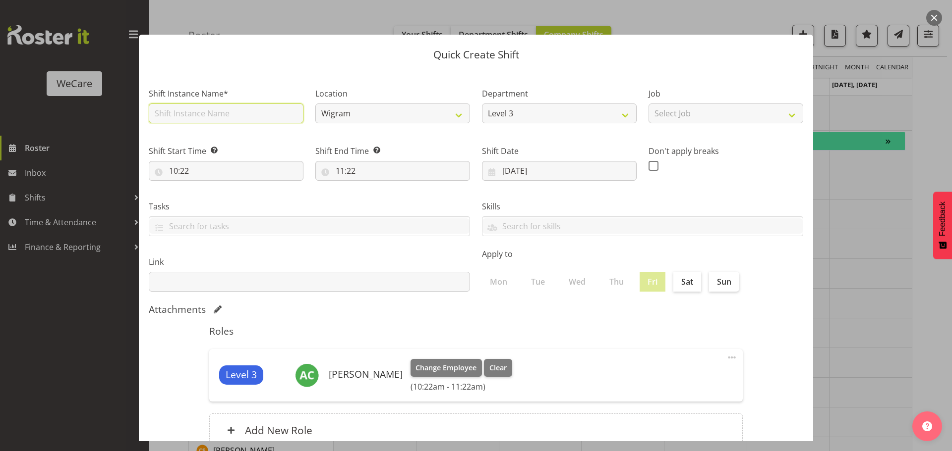
paste input "Provider Inbox Management"
type input "Provider Inbox Management"
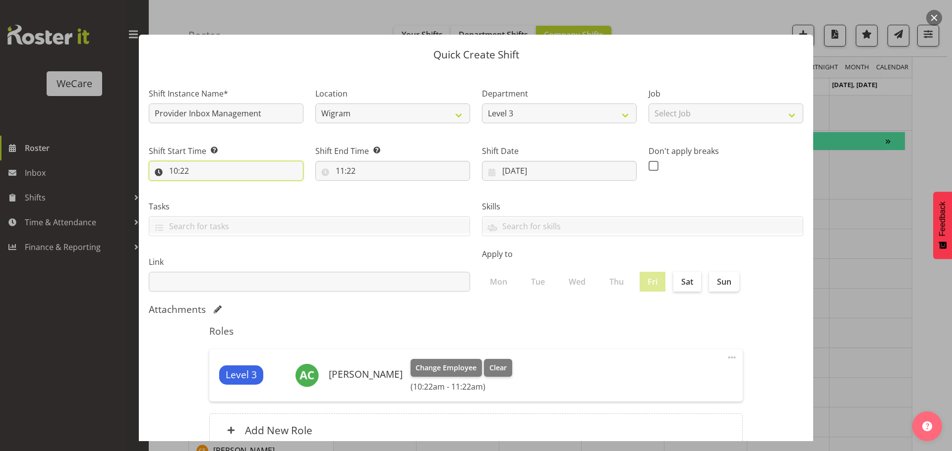
click at [243, 174] on input "10:22" at bounding box center [226, 171] width 155 height 20
click at [216, 197] on select "00 01 02 03 04 05 06 07 08 09 10 11 12 13 14 15 16 17 18 19 20 21 22 23" at bounding box center [216, 197] width 22 height 20
select select "8"
click at [205, 187] on select "00 01 02 03 04 05 06 07 08 09 10 11 12 13 14 15 16 17 18 19 20 21 22 23" at bounding box center [216, 197] width 22 height 20
type input "08:22"
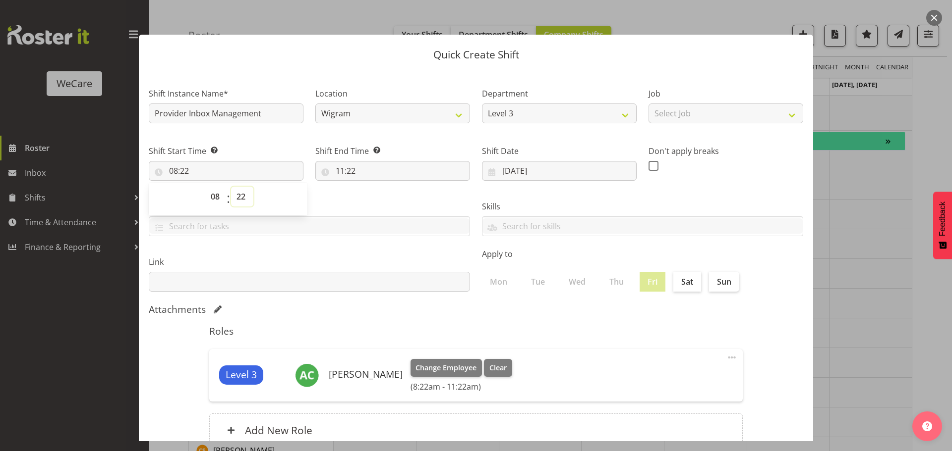
click at [245, 197] on select "00 01 02 03 04 05 06 07 08 09 10 11 12 13 14 15 16 17 18 19 20 21 22 23 24 25 2…" at bounding box center [242, 197] width 22 height 20
select select "0"
click at [231, 187] on select "00 01 02 03 04 05 06 07 08 09 10 11 12 13 14 15 16 17 18 19 20 21 22 23 24 25 2…" at bounding box center [242, 197] width 22 height 20
type input "08:00"
click at [374, 171] on input "11:22" at bounding box center [392, 171] width 155 height 20
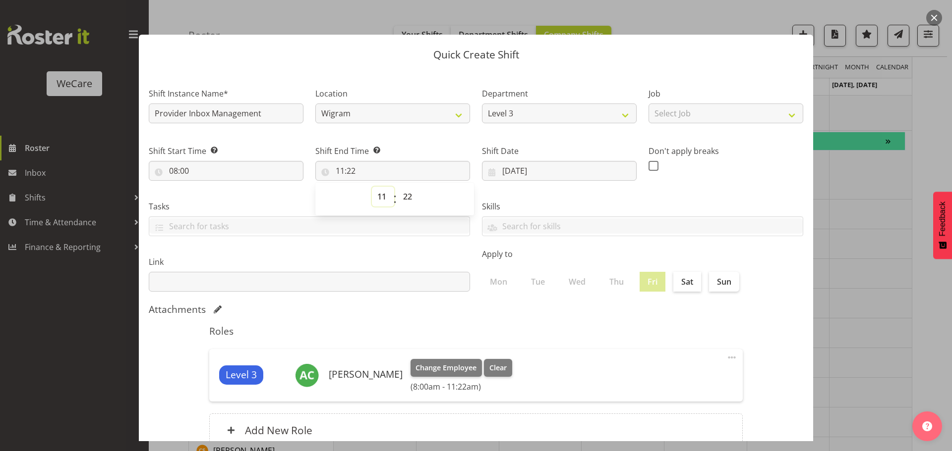
click at [383, 196] on select "00 01 02 03 04 05 06 07 08 09 10 11 12 13 14 15 16 17 18 19 20 21 22 23" at bounding box center [383, 197] width 22 height 20
select select "12"
click at [372, 187] on select "00 01 02 03 04 05 06 07 08 09 10 11 12 13 14 15 16 17 18 19 20 21 22 23" at bounding box center [383, 197] width 22 height 20
type input "12:22"
click at [377, 170] on input "12:22" at bounding box center [392, 171] width 155 height 20
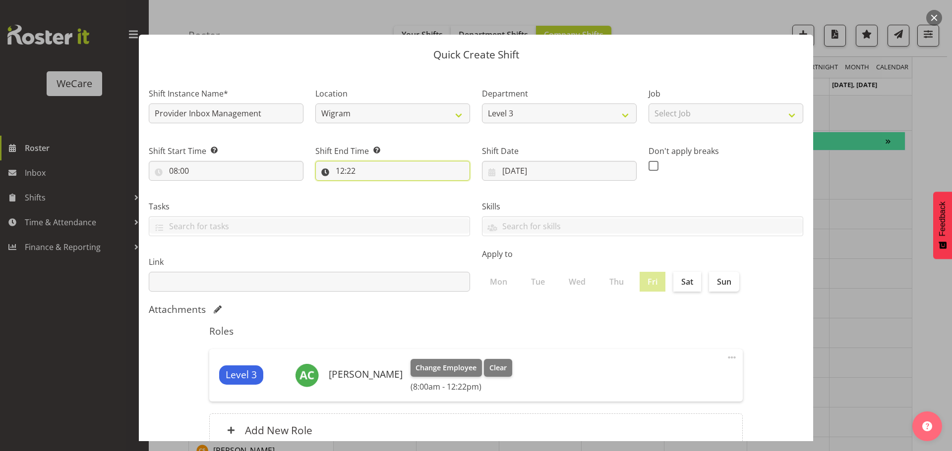
click at [382, 175] on input "12:22" at bounding box center [392, 171] width 155 height 20
click at [410, 198] on select "00 01 02 03 04 05 06 07 08 09 10 11 12 13 14 15 16 17 18 19 20 21 22 23 24 25 2…" at bounding box center [408, 197] width 22 height 20
select select "0"
click at [397, 187] on select "00 01 02 03 04 05 06 07 08 09 10 11 12 13 14 15 16 17 18 19 20 21 22 23 24 25 2…" at bounding box center [408, 197] width 22 height 20
type input "12:00"
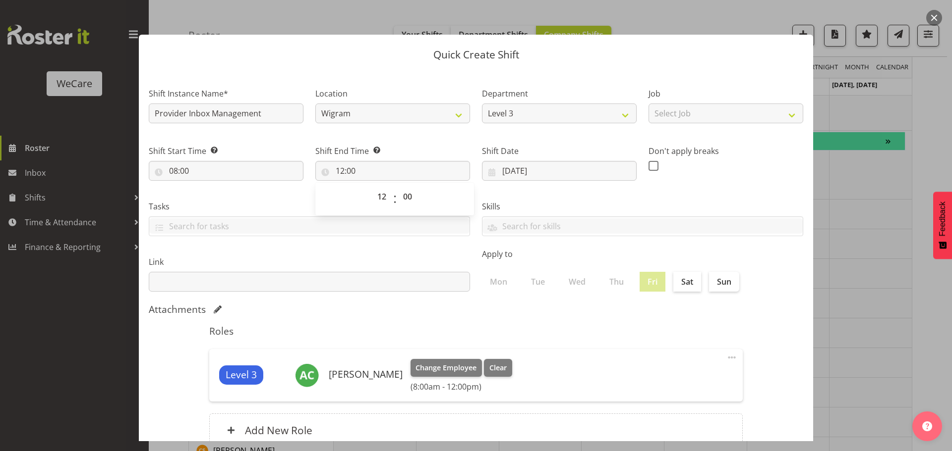
click at [725, 199] on div "Skills Acute Care Comprehensive Consults WCN 10 WCN 15 Reception Communication …" at bounding box center [642, 215] width 333 height 56
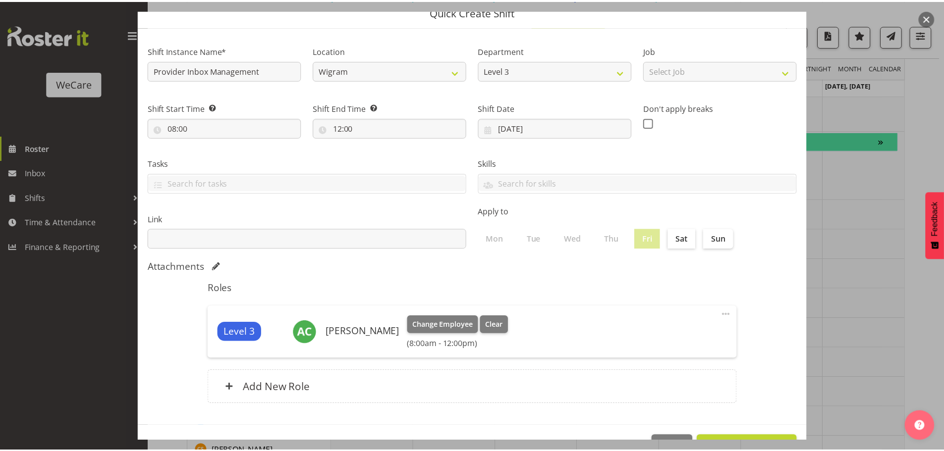
scroll to position [74, 0]
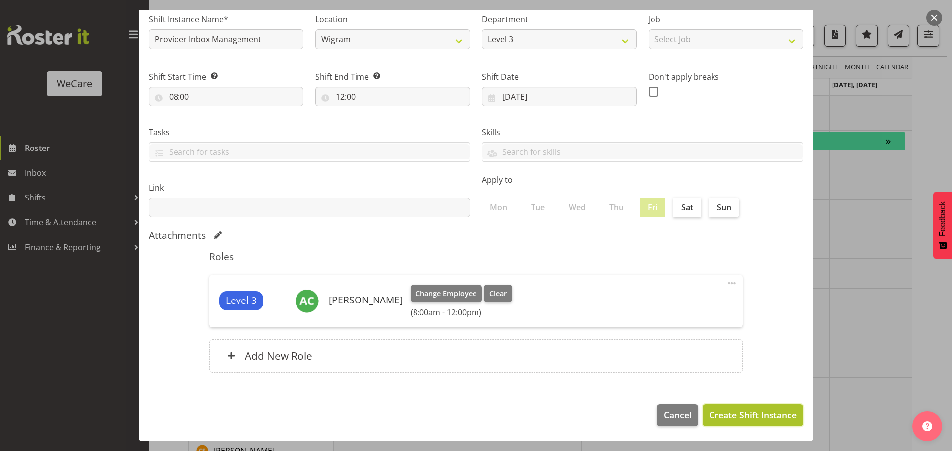
click at [728, 419] on span "Create Shift Instance" at bounding box center [753, 415] width 88 height 13
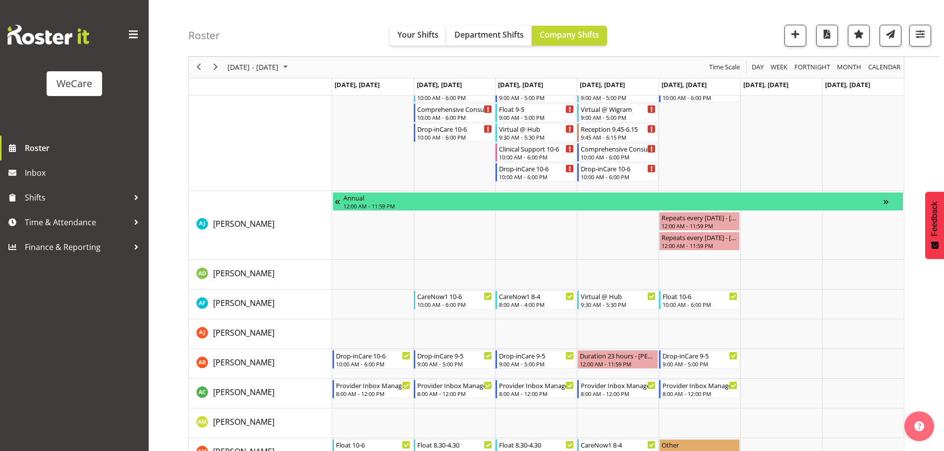
scroll to position [760, 0]
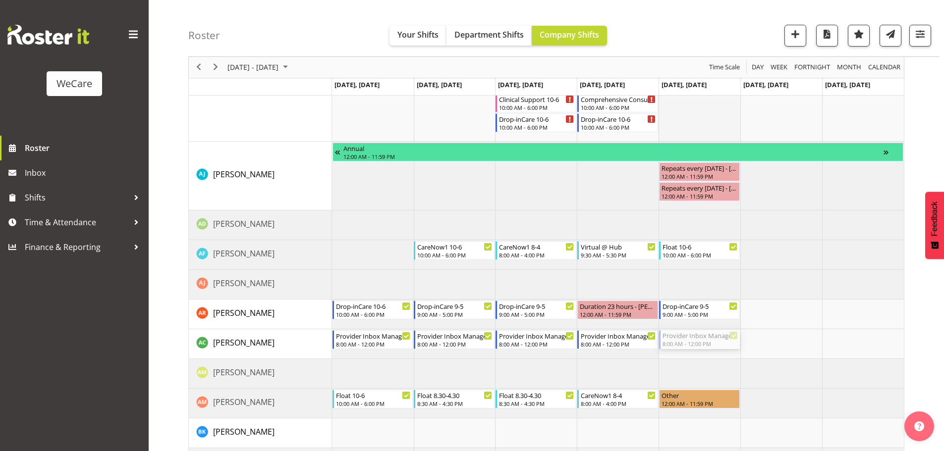
drag, startPoint x: 688, startPoint y: 341, endPoint x: 691, endPoint y: 122, distance: 219.1
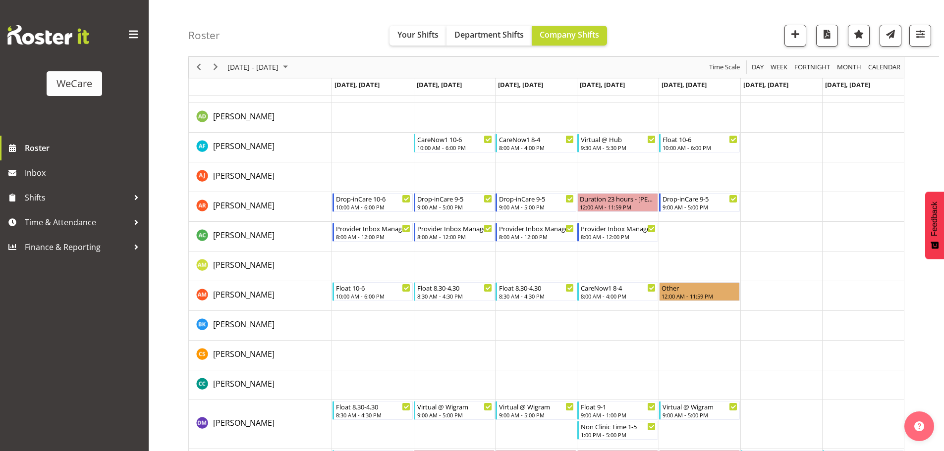
scroll to position [848, 0]
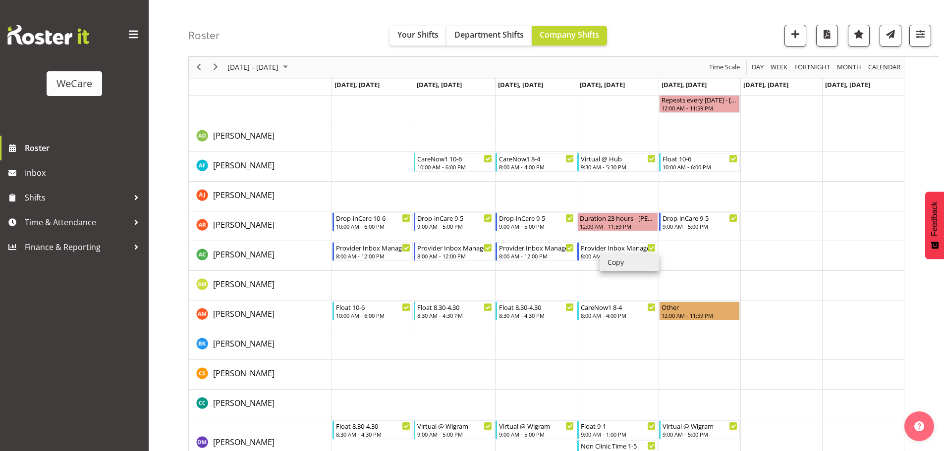
click at [610, 260] on li "Copy" at bounding box center [629, 263] width 59 height 18
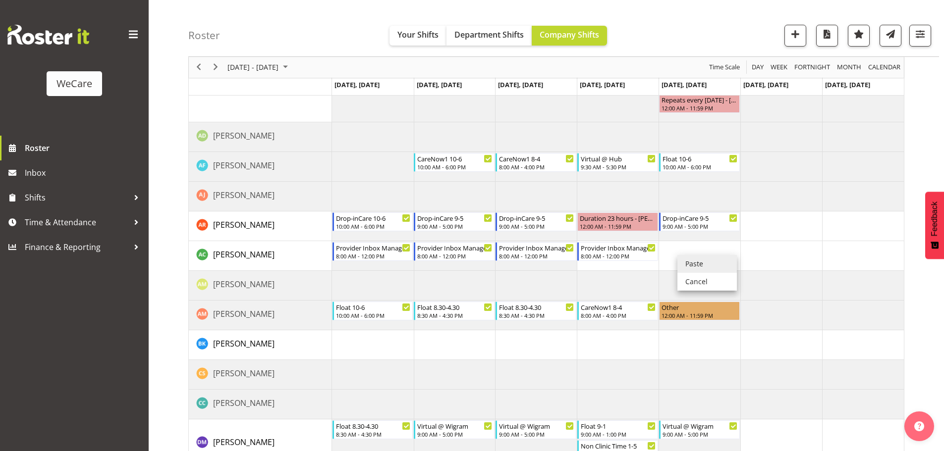
click at [694, 263] on li "Paste" at bounding box center [706, 264] width 59 height 18
